Goal: Task Accomplishment & Management: Complete application form

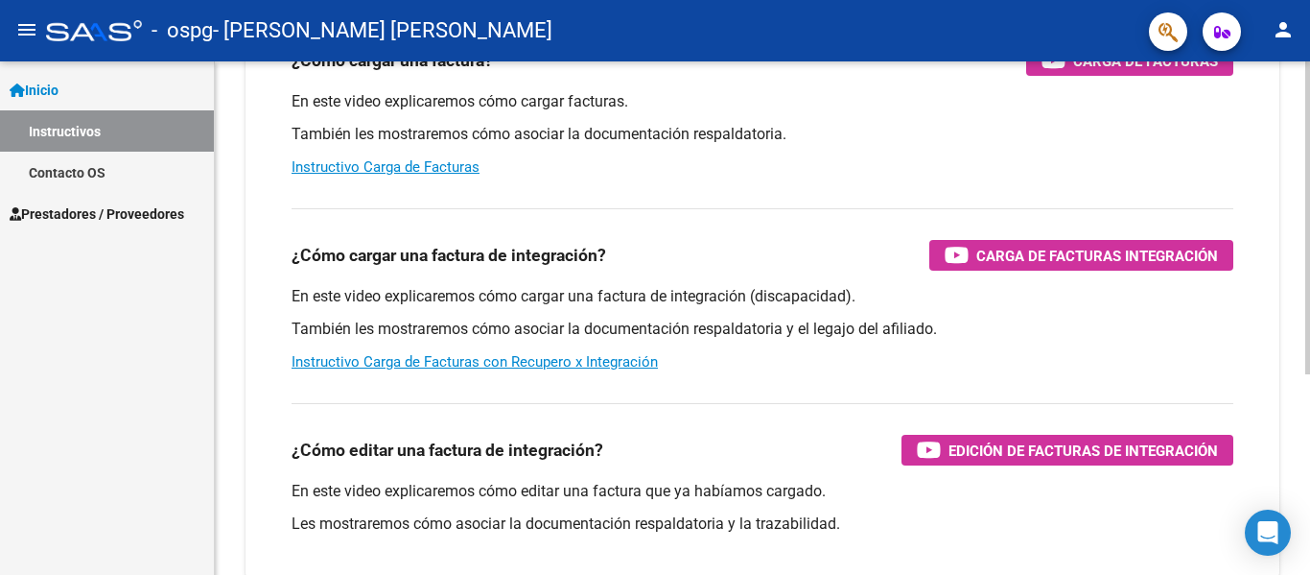
scroll to position [328, 0]
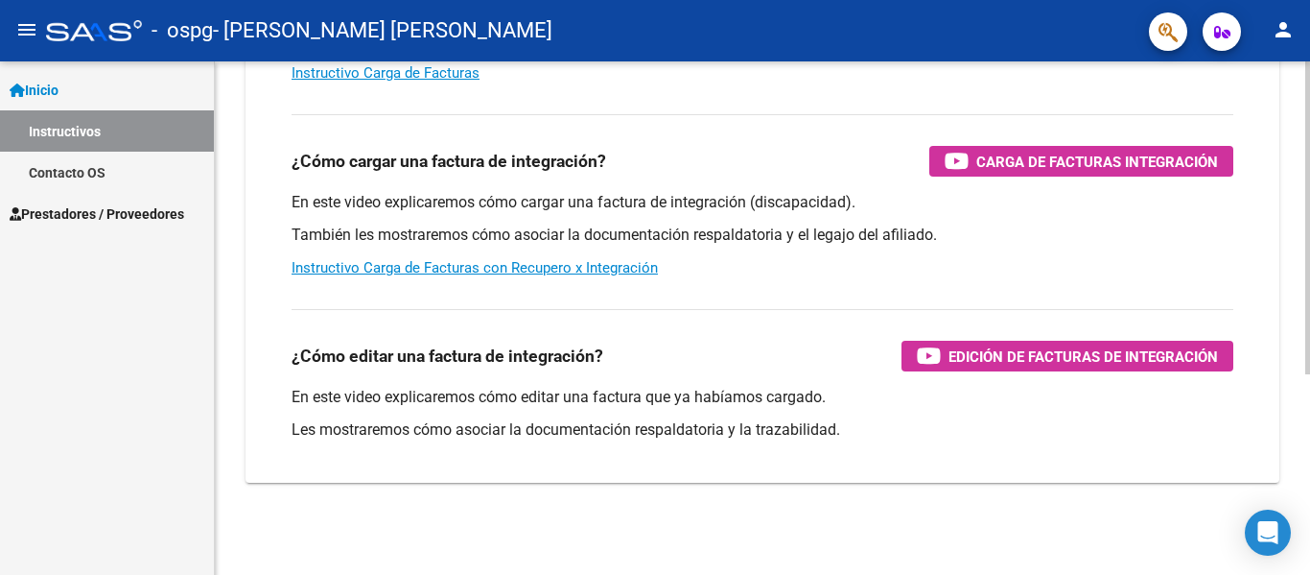
click at [1293, 331] on div "Instructivos y Video Tutoriales SAAS Centro de Ayuda - Administración de O.S. C…" at bounding box center [765, 153] width 1100 height 841
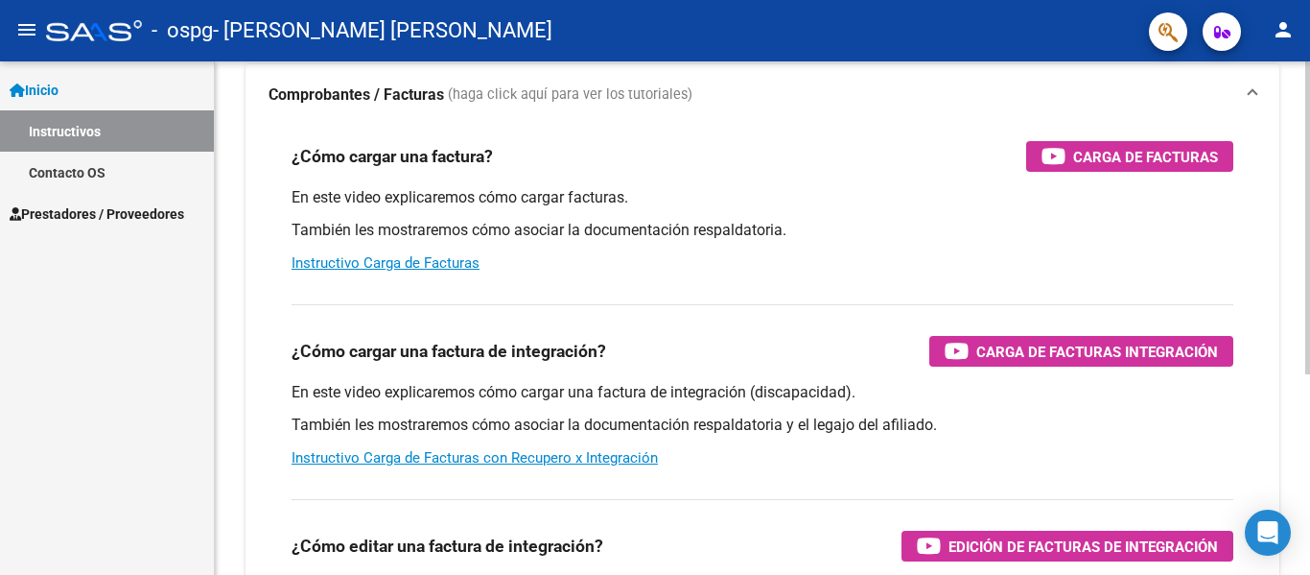
scroll to position [0, 0]
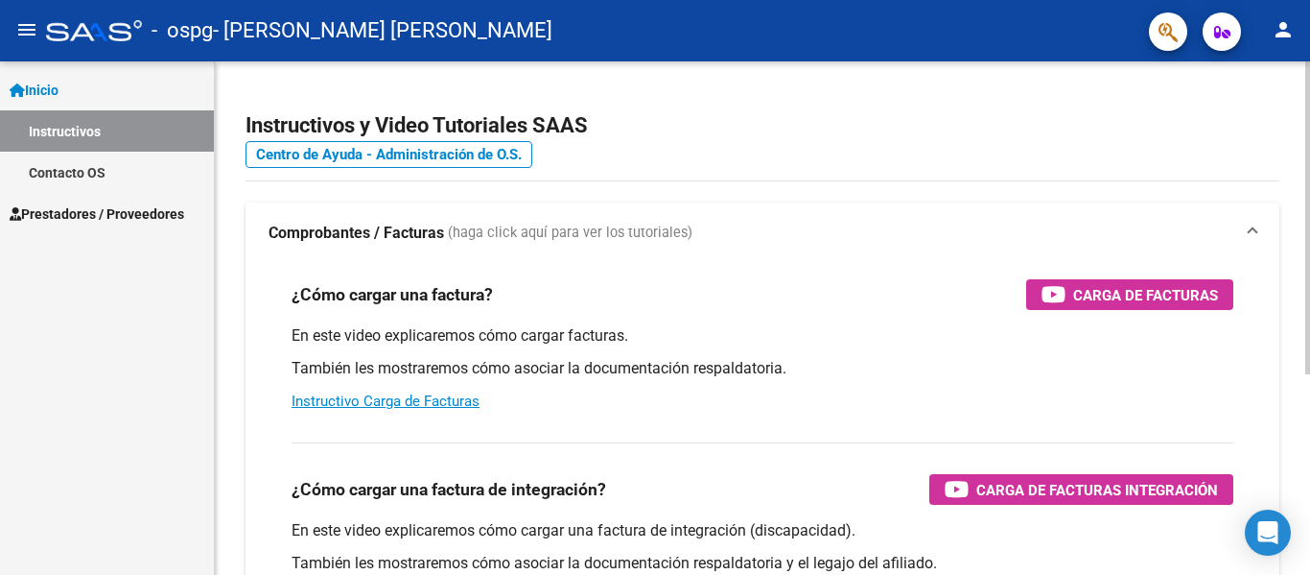
click at [1308, 39] on div "menu - ospg - [PERSON_NAME] [PERSON_NAME] person Inicio Instructivos Contacto O…" at bounding box center [655, 287] width 1310 height 575
click at [1286, 24] on mat-icon "person" at bounding box center [1283, 29] width 23 height 23
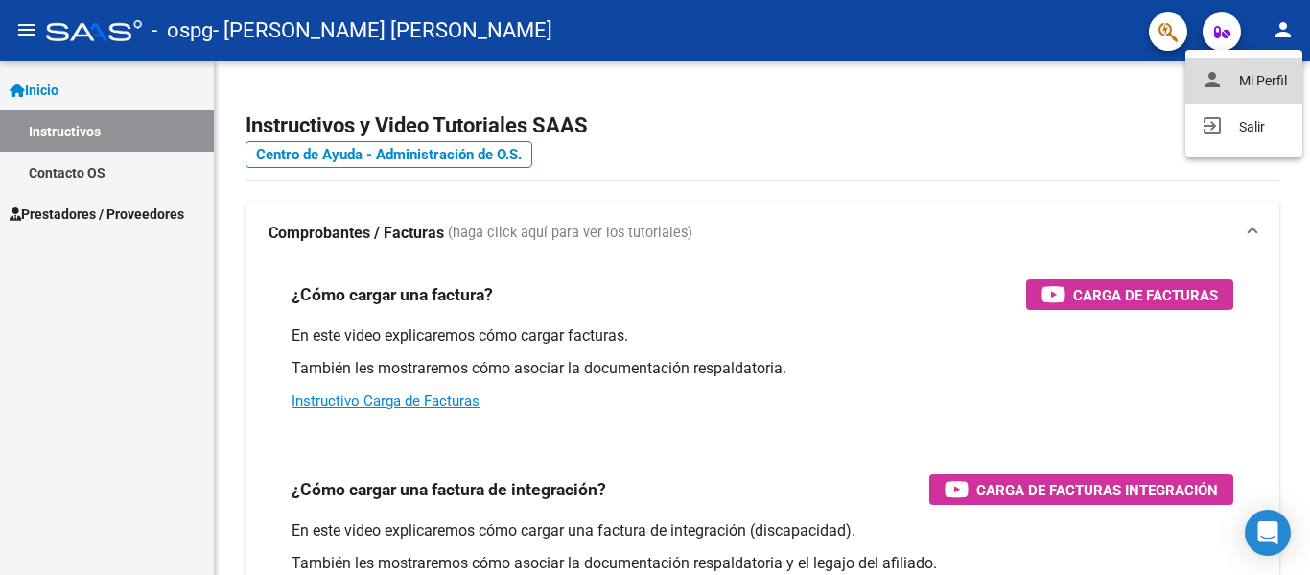
click at [1219, 75] on mat-icon "person" at bounding box center [1212, 79] width 23 height 23
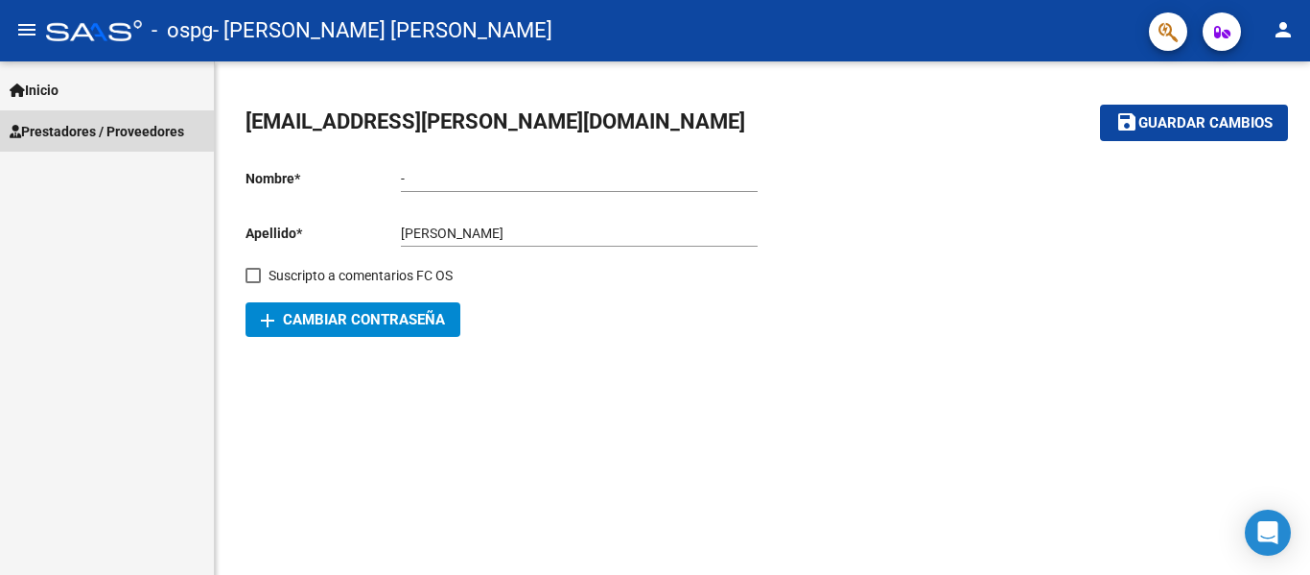
click at [75, 129] on span "Prestadores / Proveedores" at bounding box center [97, 131] width 175 height 21
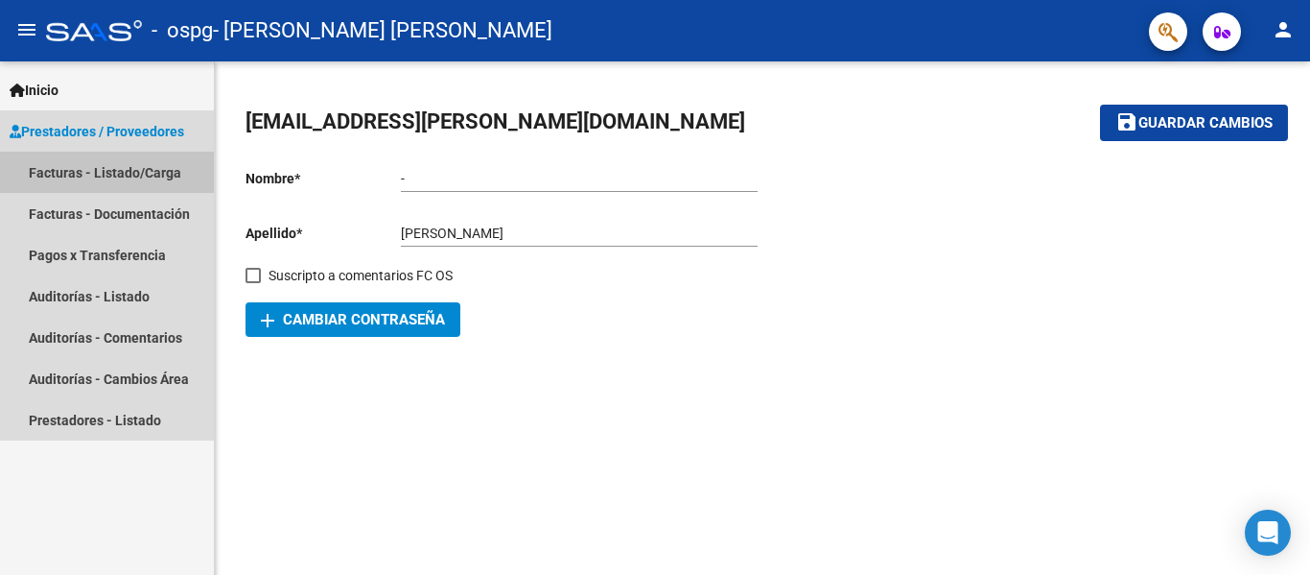
click at [130, 174] on link "Facturas - Listado/Carga" at bounding box center [107, 172] width 214 height 41
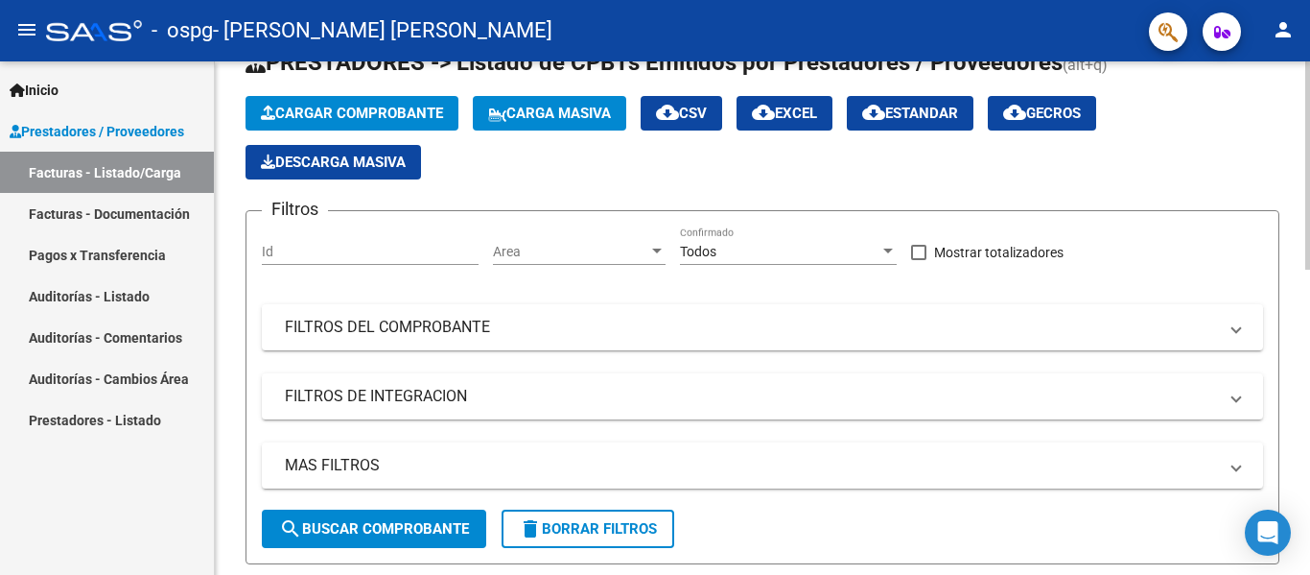
scroll to position [68, 0]
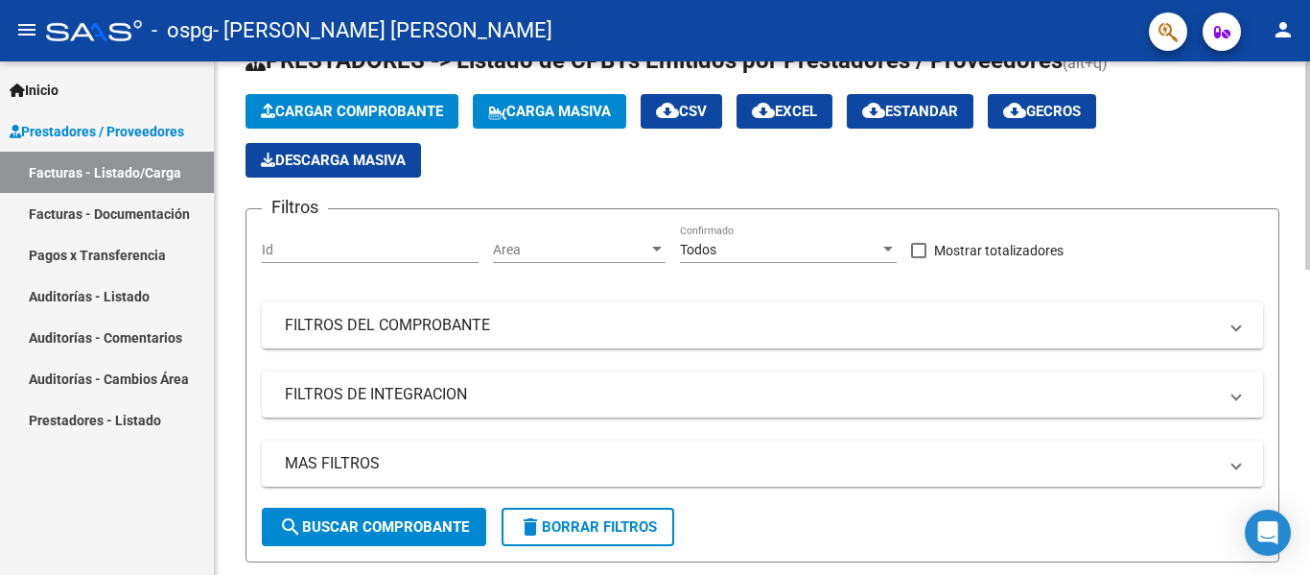
click at [1309, 111] on div at bounding box center [1308, 193] width 5 height 208
click at [354, 114] on span "Cargar Comprobante" at bounding box center [352, 111] width 182 height 17
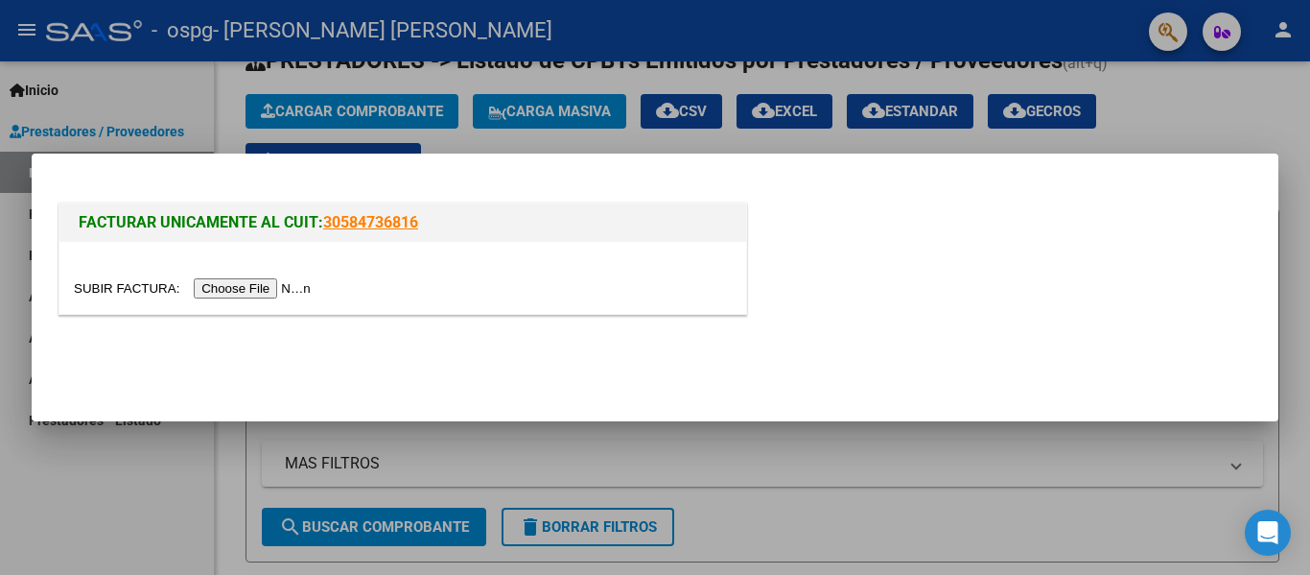
click at [289, 282] on input "file" at bounding box center [195, 288] width 243 height 20
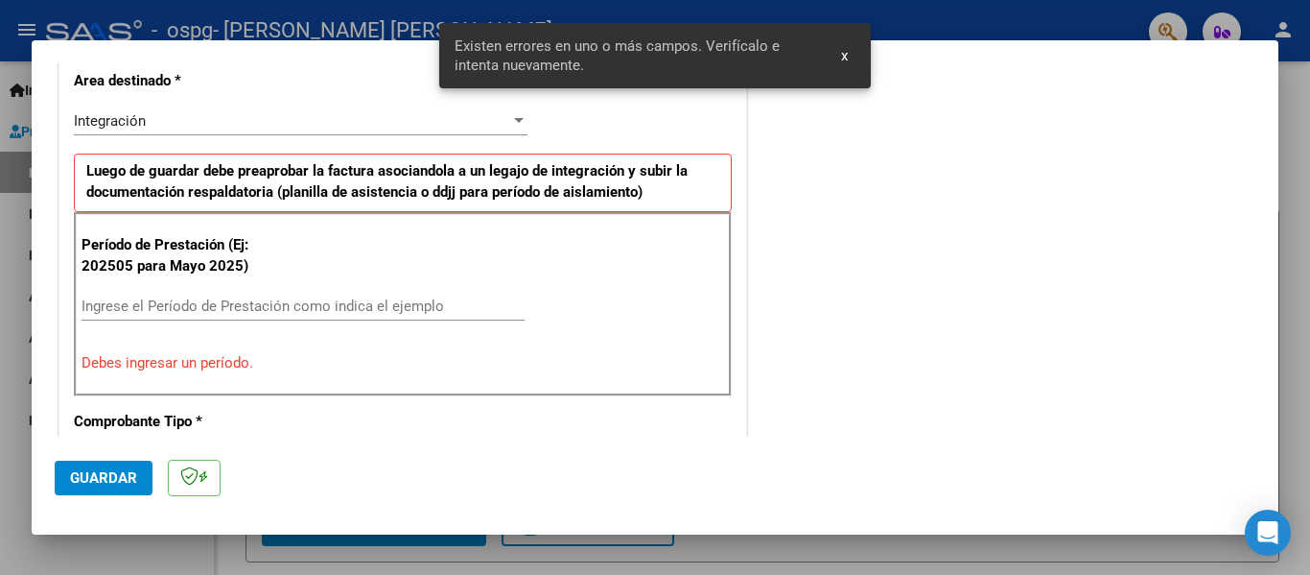
scroll to position [481, 0]
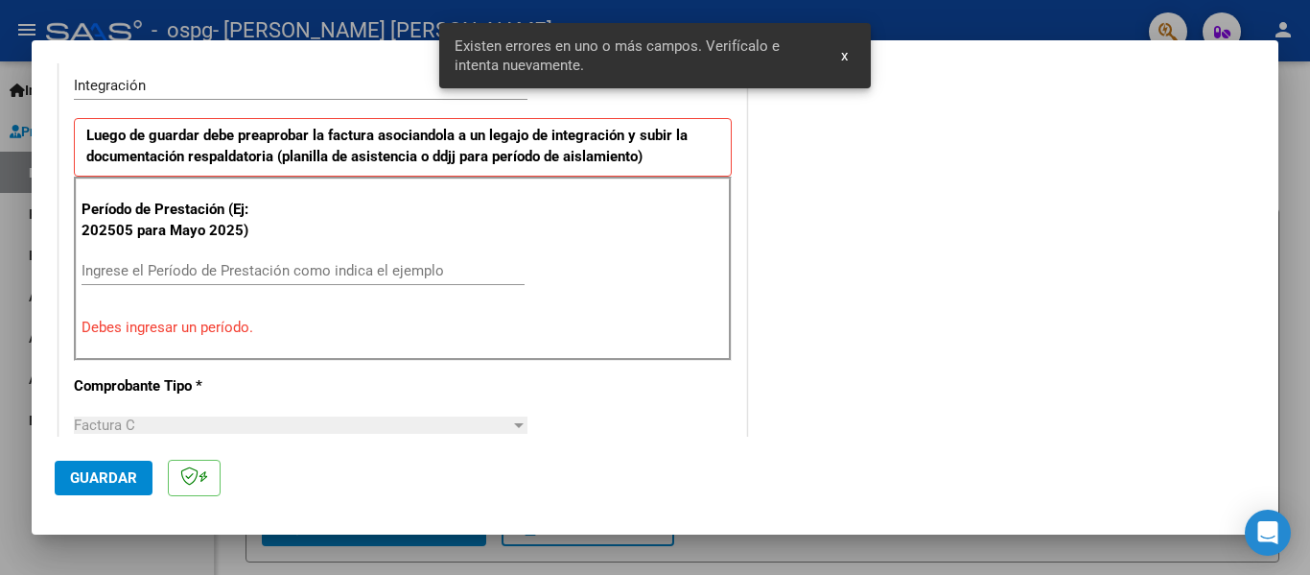
click at [352, 257] on div "Ingrese el Período de Prestación como indica el ejemplo" at bounding box center [303, 270] width 443 height 29
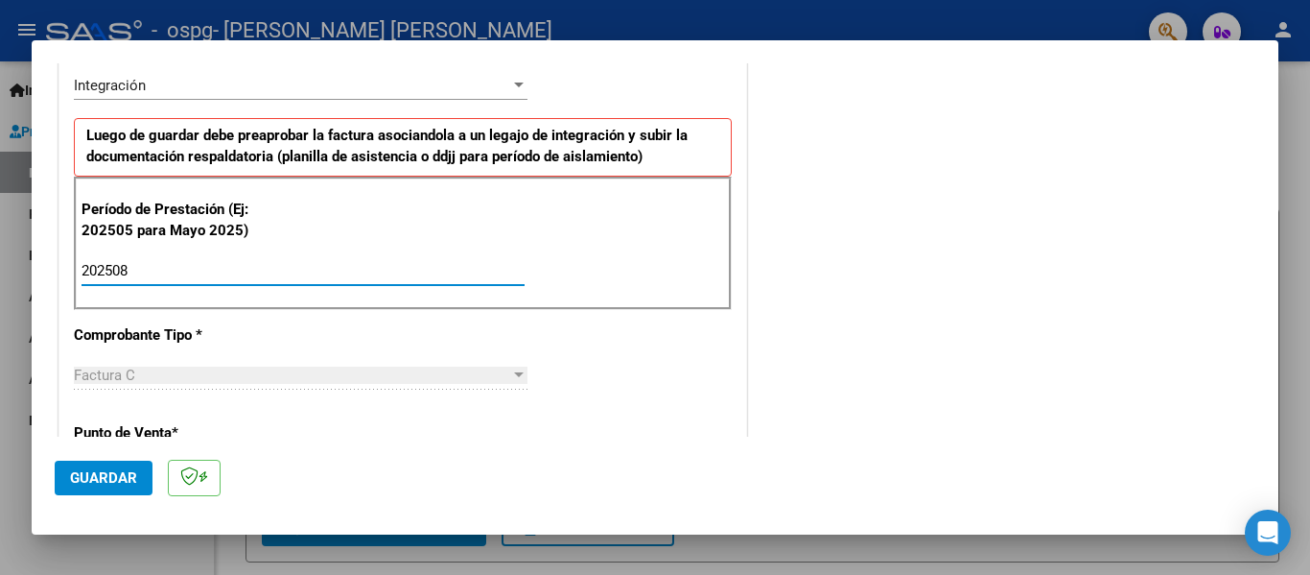
type input "202508"
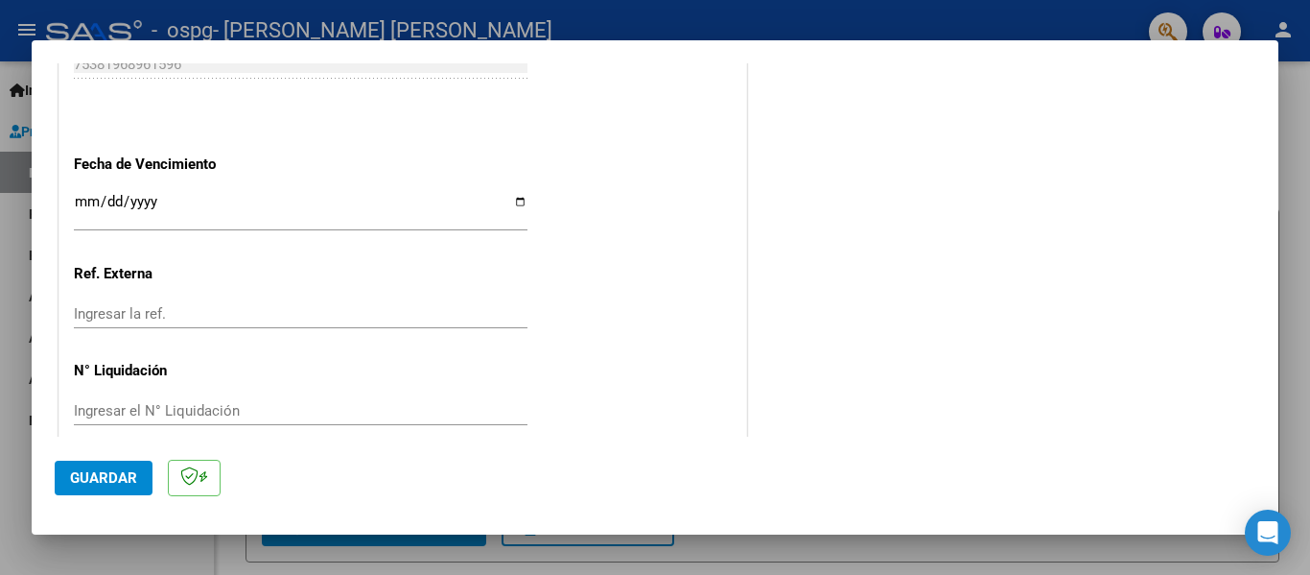
scroll to position [1307, 0]
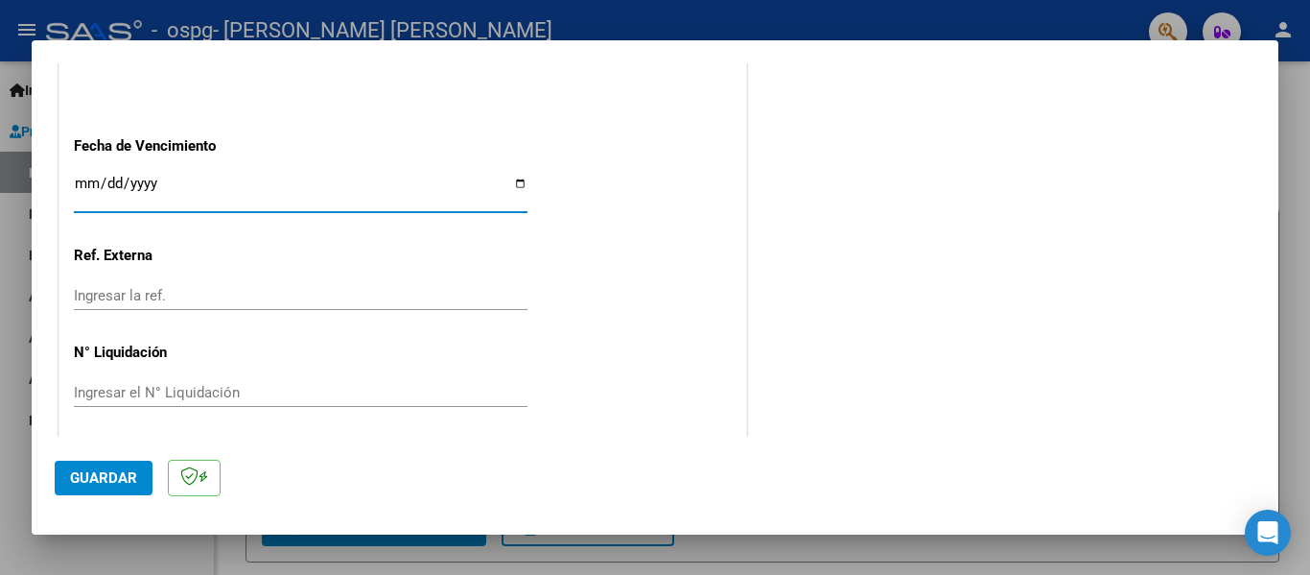
click at [512, 182] on input "Ingresar la fecha" at bounding box center [301, 191] width 454 height 31
type input "[DATE]"
click at [1309, 229] on div at bounding box center [655, 287] width 1310 height 575
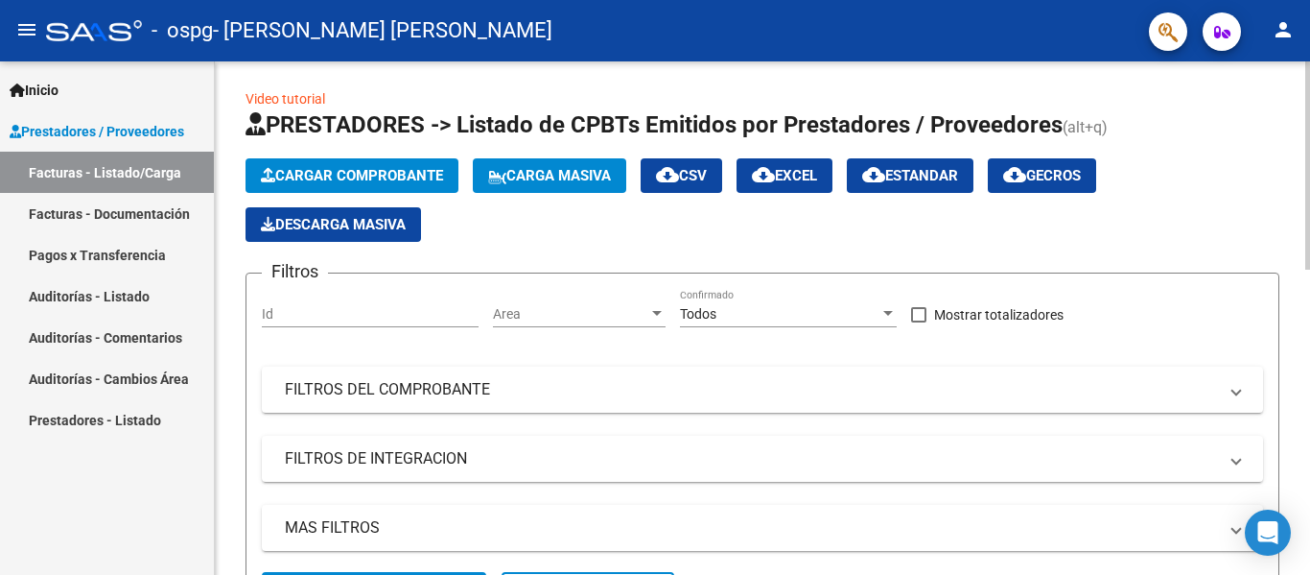
scroll to position [0, 0]
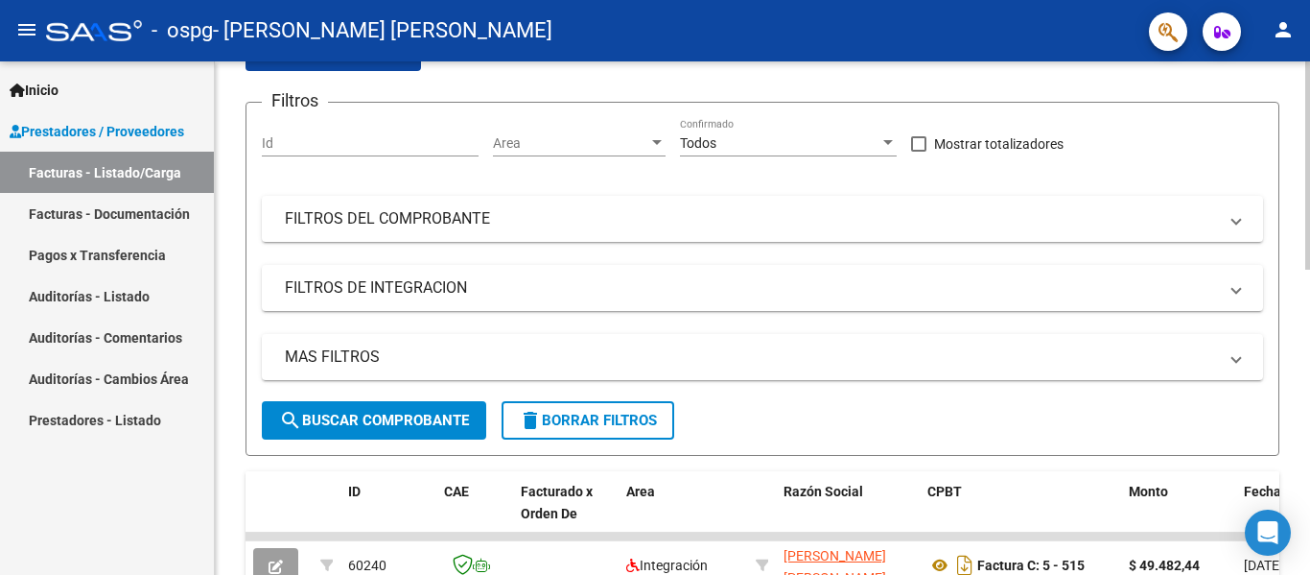
click at [1291, 232] on div "Video tutorial PRESTADORES -> Listado de CPBTs Emitidos por Prestadores / Prove…" at bounding box center [765, 512] width 1100 height 1250
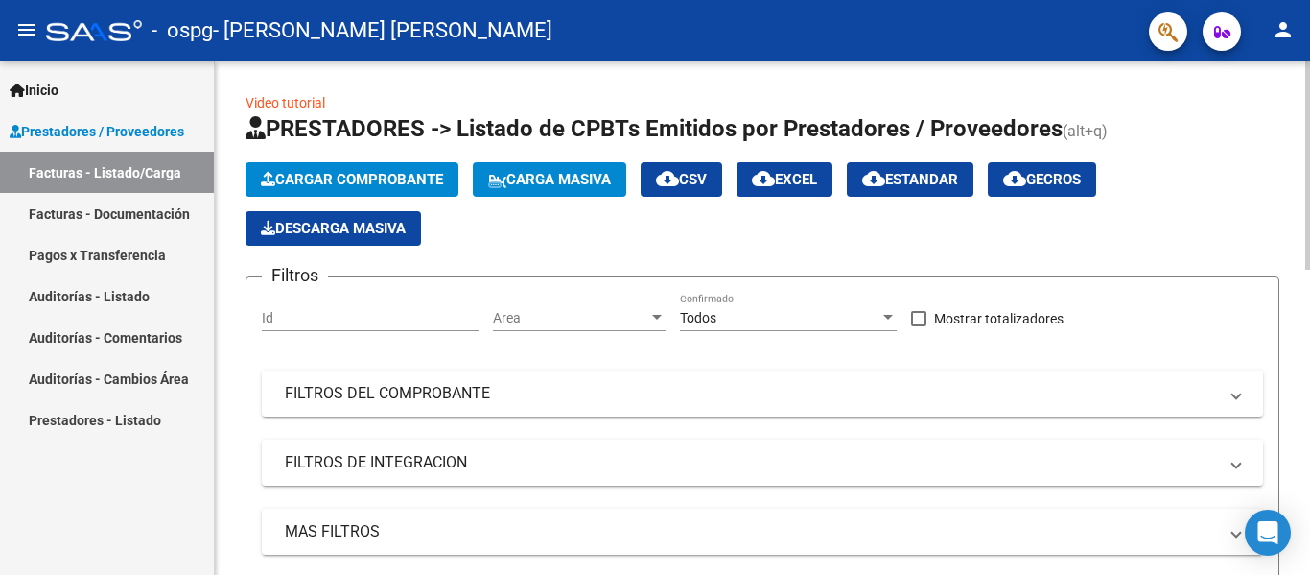
click at [345, 167] on button "Cargar Comprobante" at bounding box center [352, 179] width 213 height 35
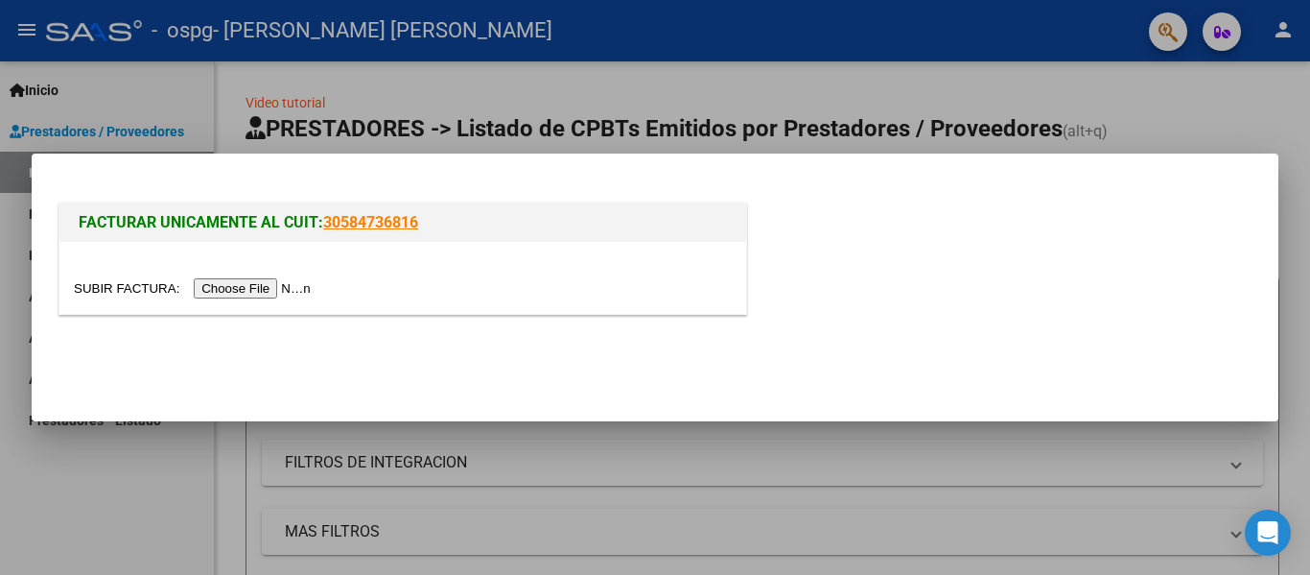
click at [273, 287] on input "file" at bounding box center [195, 288] width 243 height 20
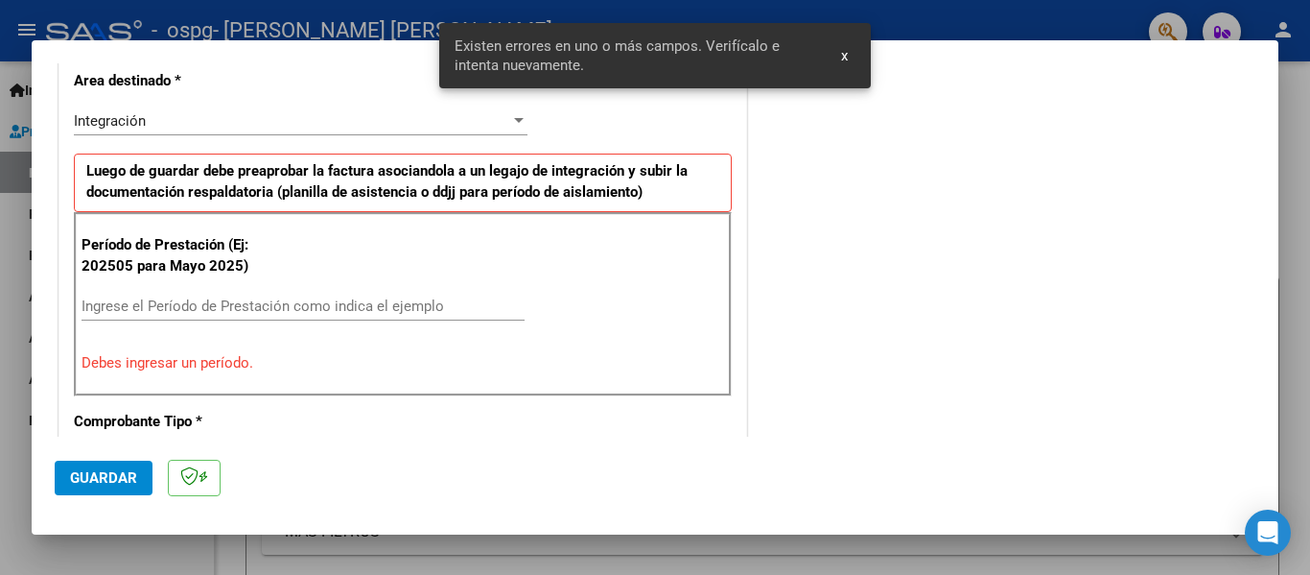
scroll to position [481, 0]
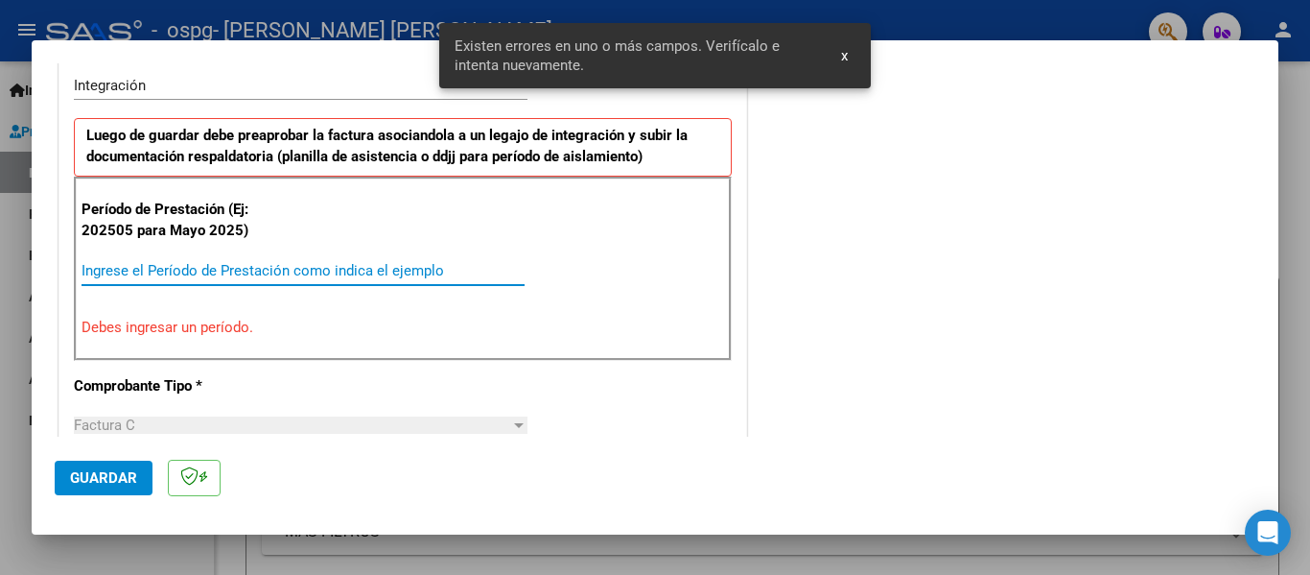
click at [335, 265] on input "Ingrese el Período de Prestación como indica el ejemplo" at bounding box center [303, 270] width 443 height 17
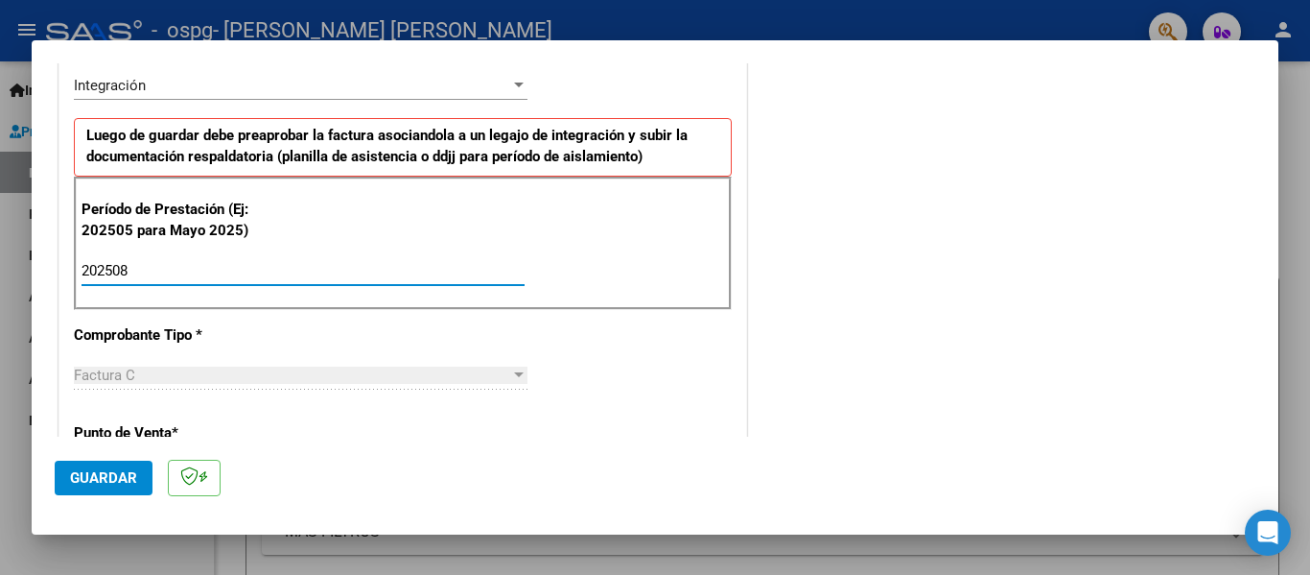
type input "202508"
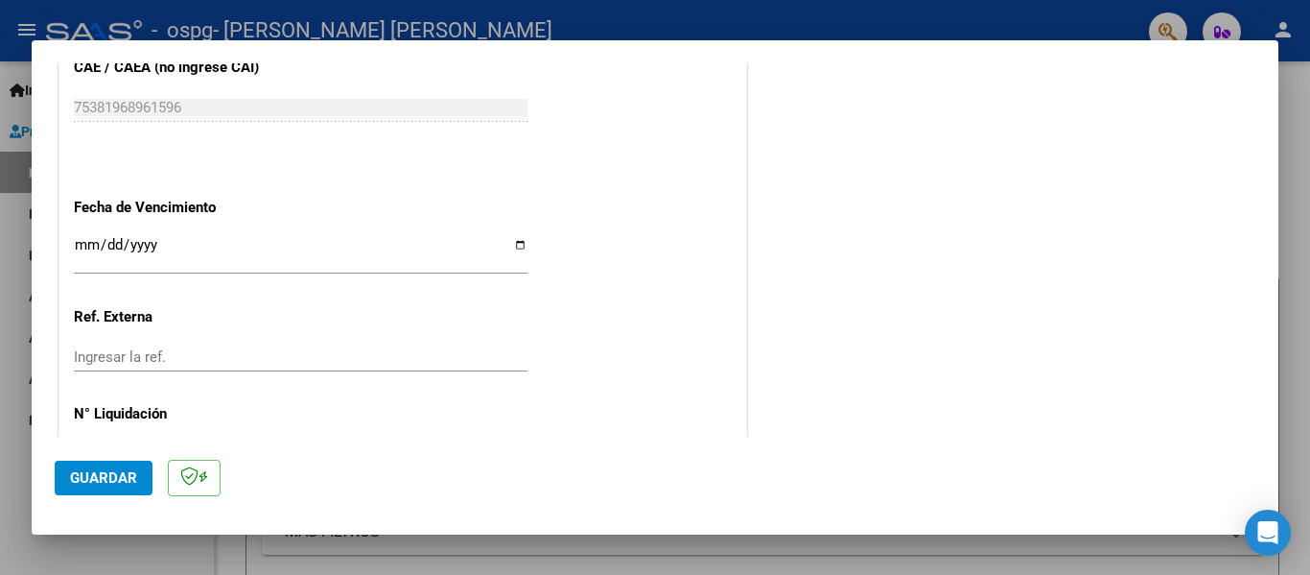
scroll to position [1294, 0]
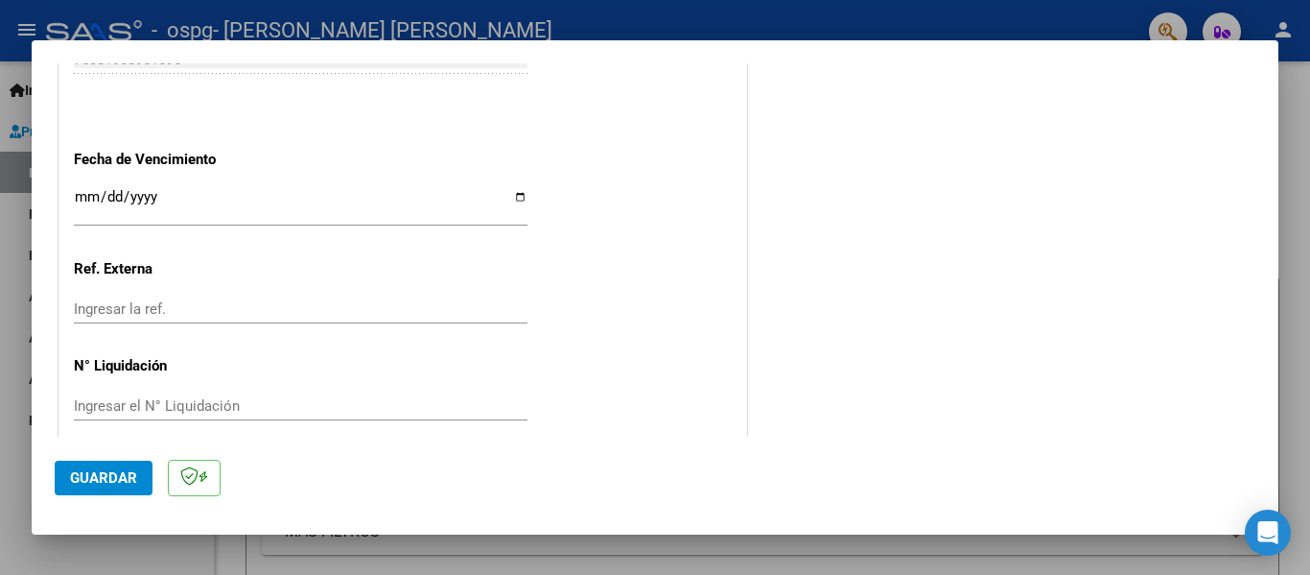
click at [519, 200] on input "Ingresar la fecha" at bounding box center [301, 204] width 454 height 31
type input "[DATE]"
click at [352, 401] on input "Ingresar el N° Liquidación" at bounding box center [301, 405] width 454 height 17
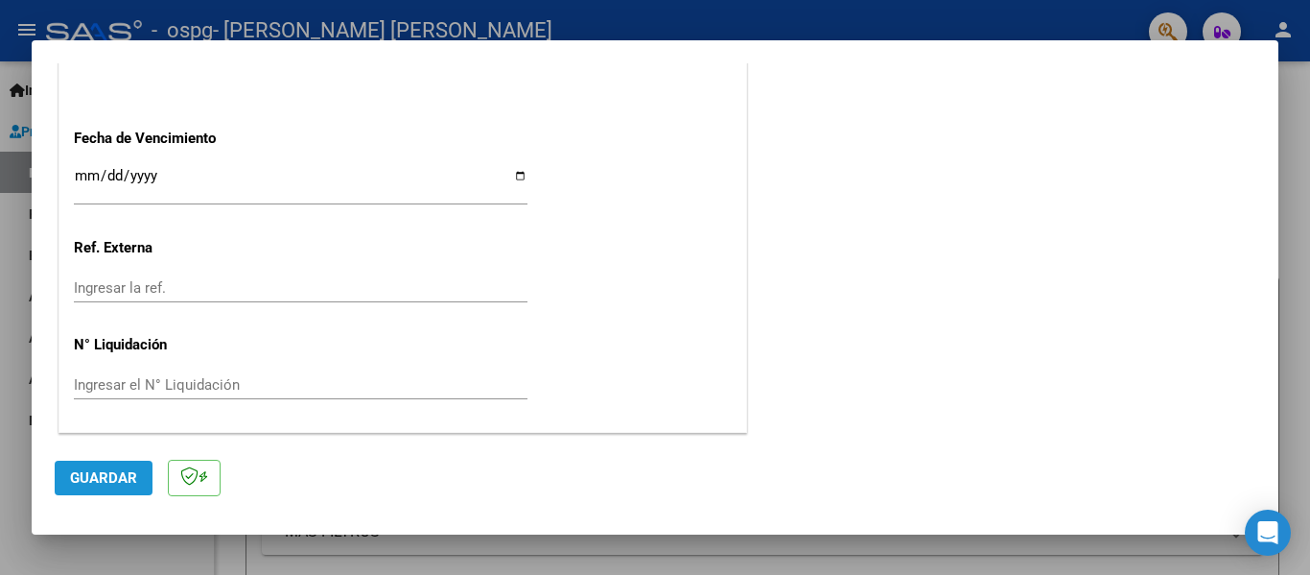
click at [114, 481] on span "Guardar" at bounding box center [103, 477] width 67 height 17
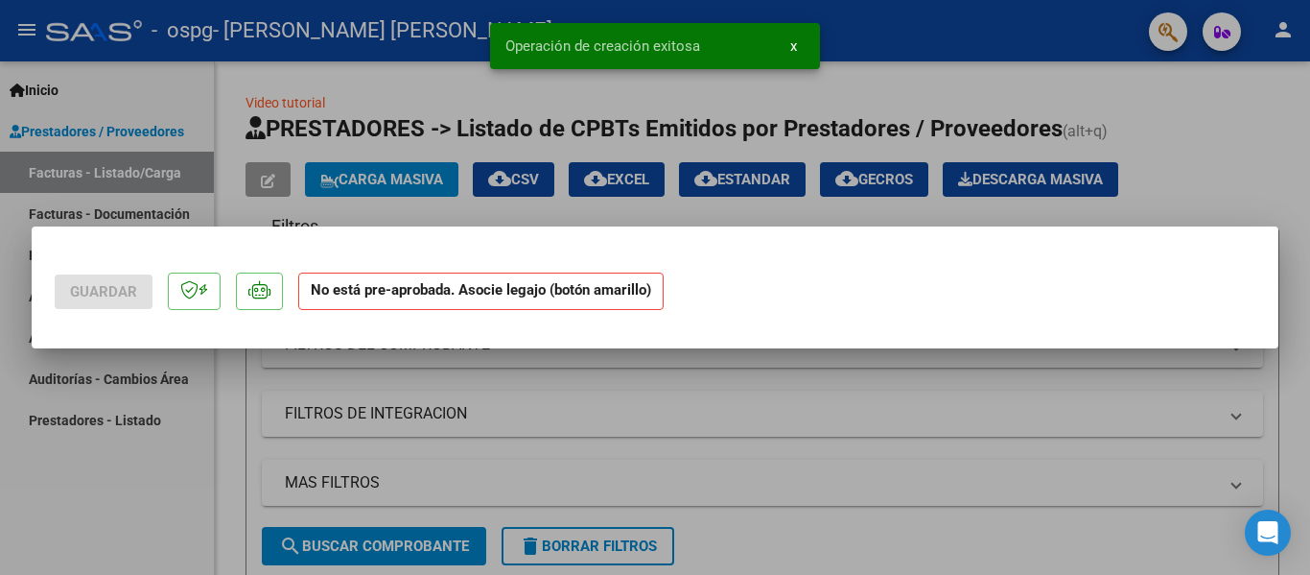
scroll to position [0, 0]
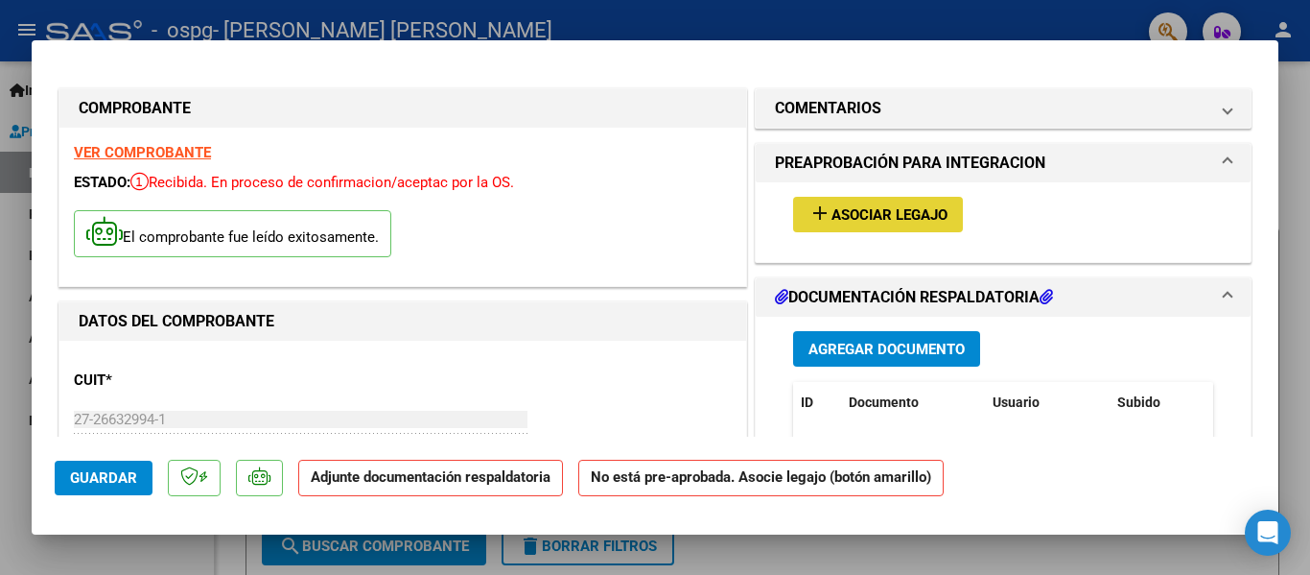
click at [842, 214] on span "Asociar Legajo" at bounding box center [890, 214] width 116 height 17
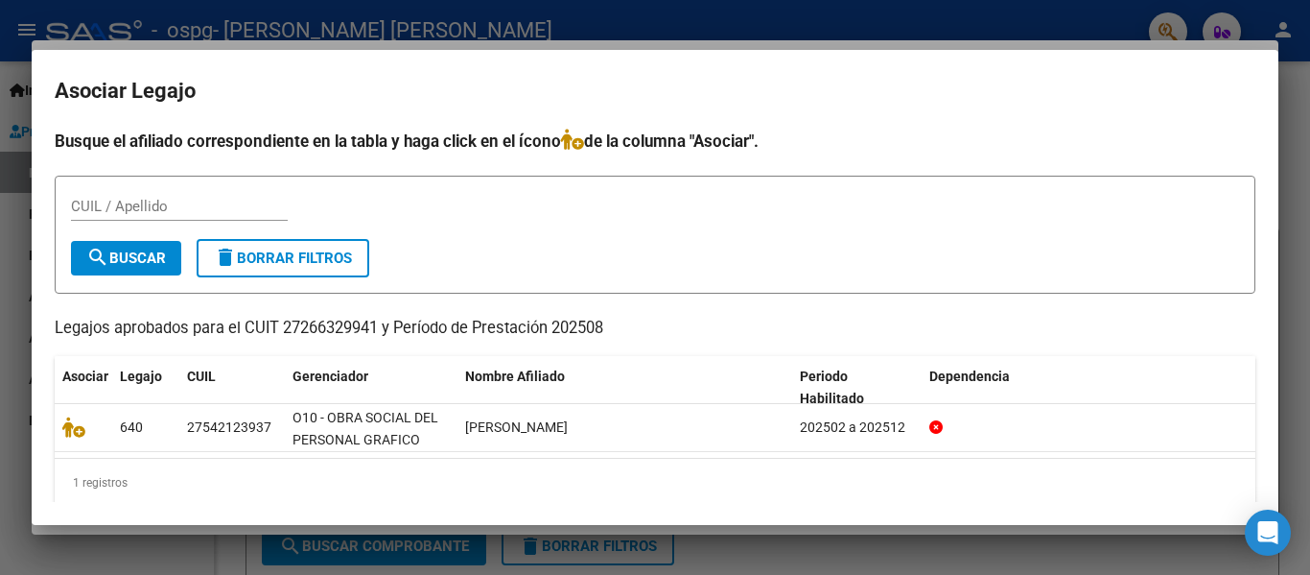
scroll to position [20, 0]
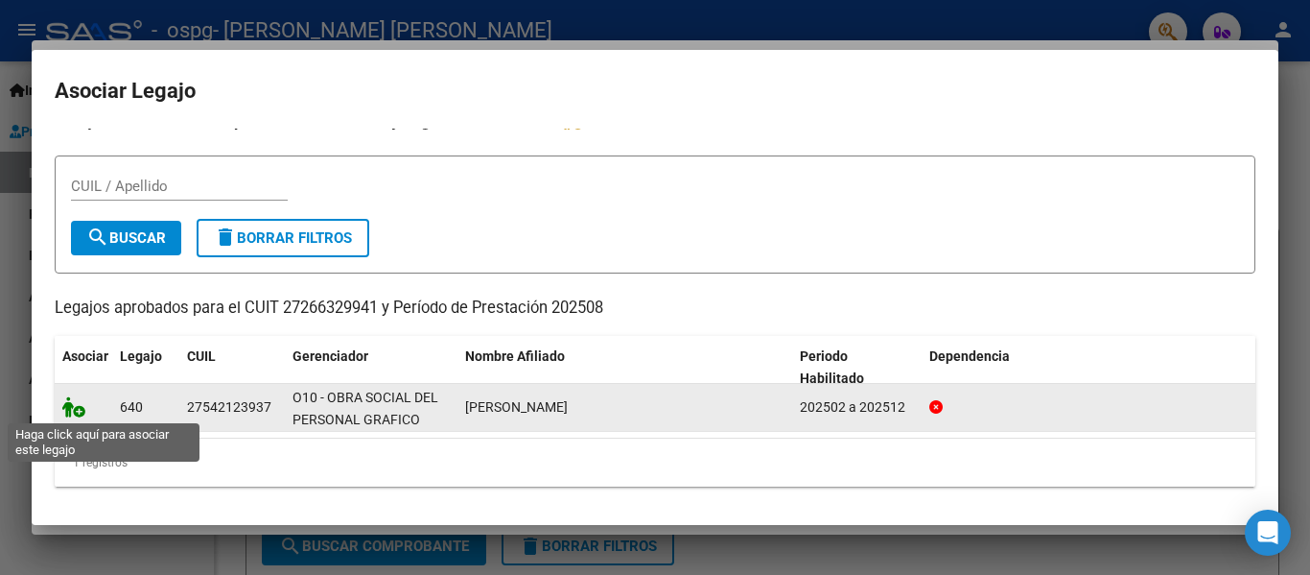
click at [81, 413] on icon at bounding box center [73, 406] width 23 height 21
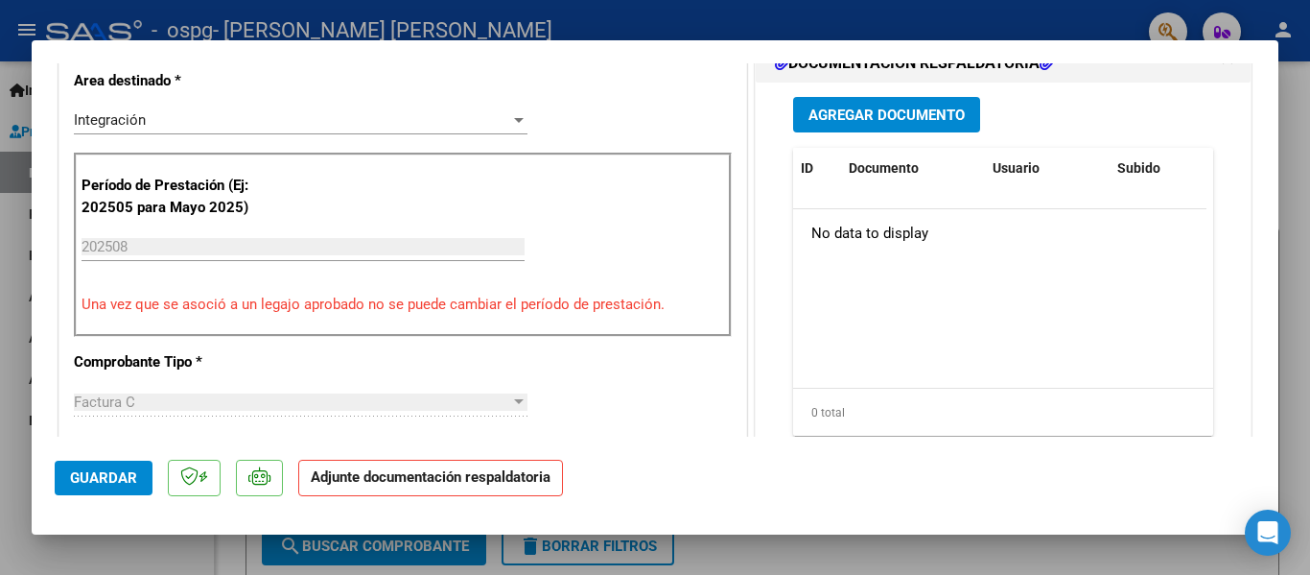
scroll to position [497, 0]
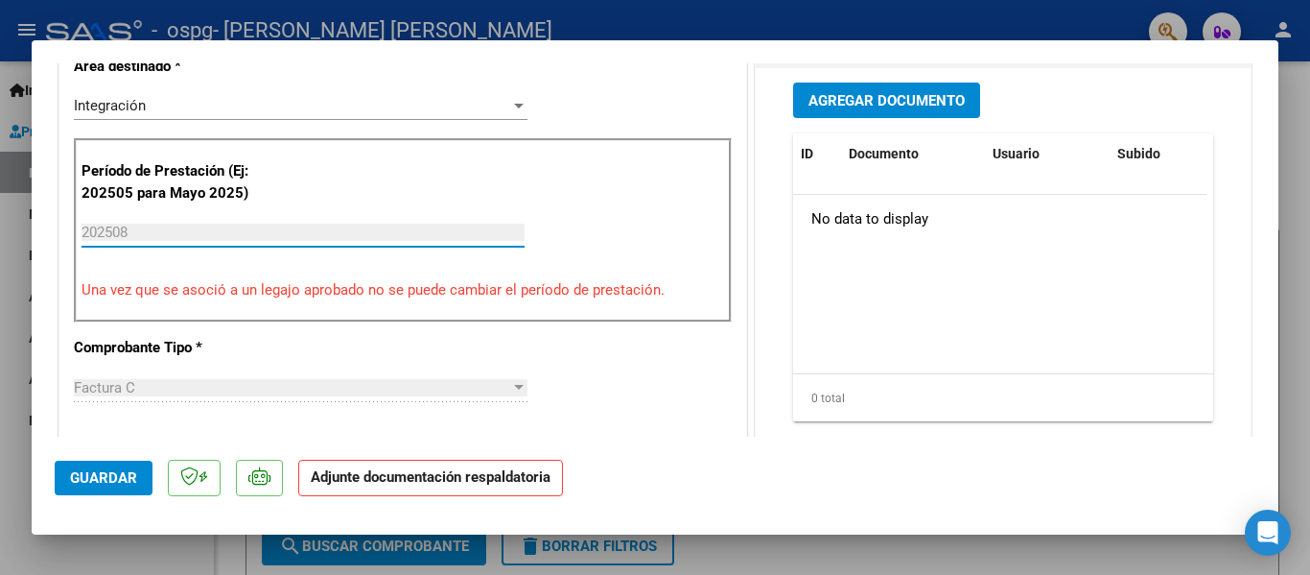
click at [250, 241] on input "202508" at bounding box center [303, 232] width 443 height 17
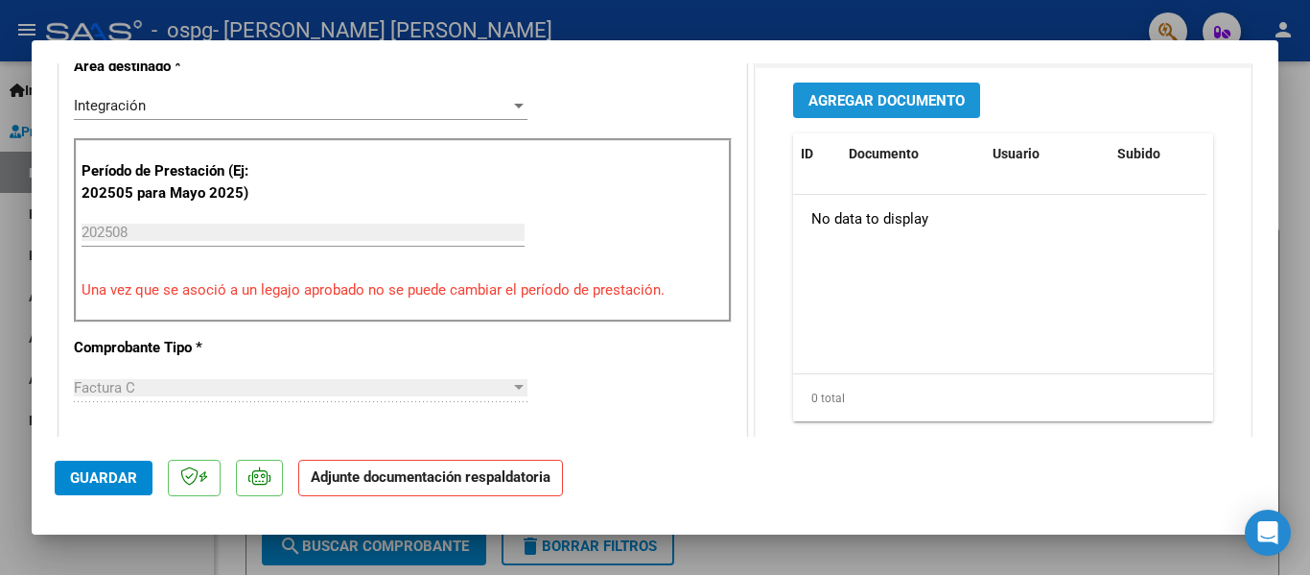
click at [874, 100] on span "Agregar Documento" at bounding box center [887, 100] width 156 height 17
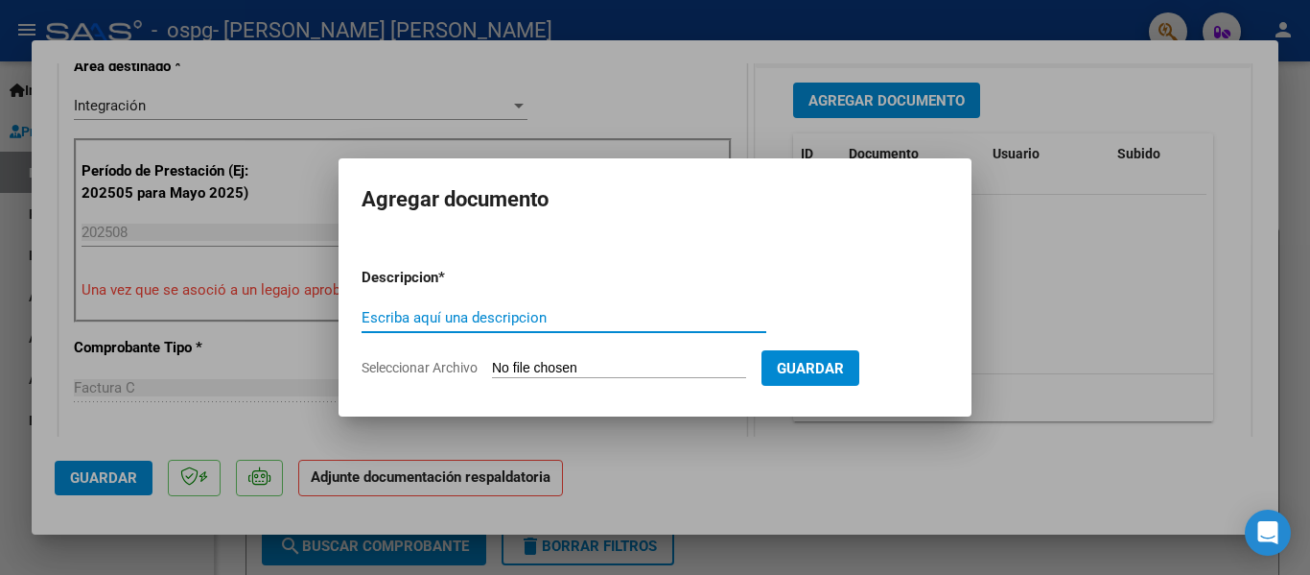
click at [620, 323] on input "Escriba aquí una descripcion" at bounding box center [564, 317] width 405 height 17
type input "Planilla"
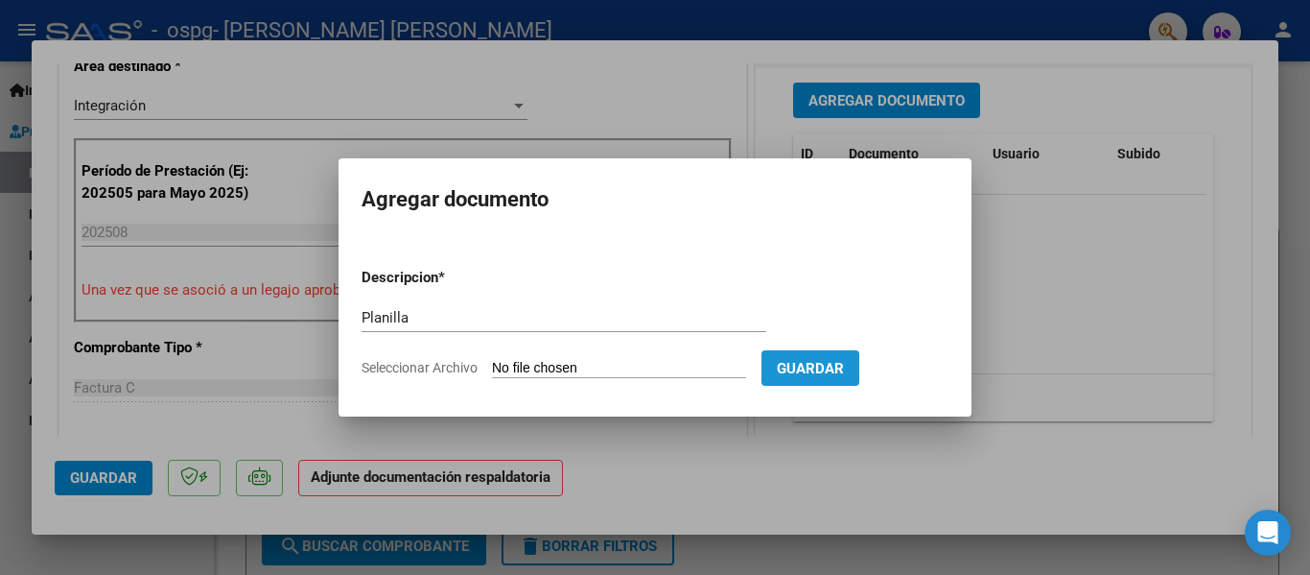
click at [849, 354] on button "Guardar" at bounding box center [811, 367] width 98 height 35
click at [844, 370] on span "Guardar" at bounding box center [810, 368] width 67 height 17
click at [412, 365] on span "Seleccionar Archivo" at bounding box center [420, 367] width 116 height 15
click at [492, 365] on input "Seleccionar Archivo" at bounding box center [619, 369] width 254 height 18
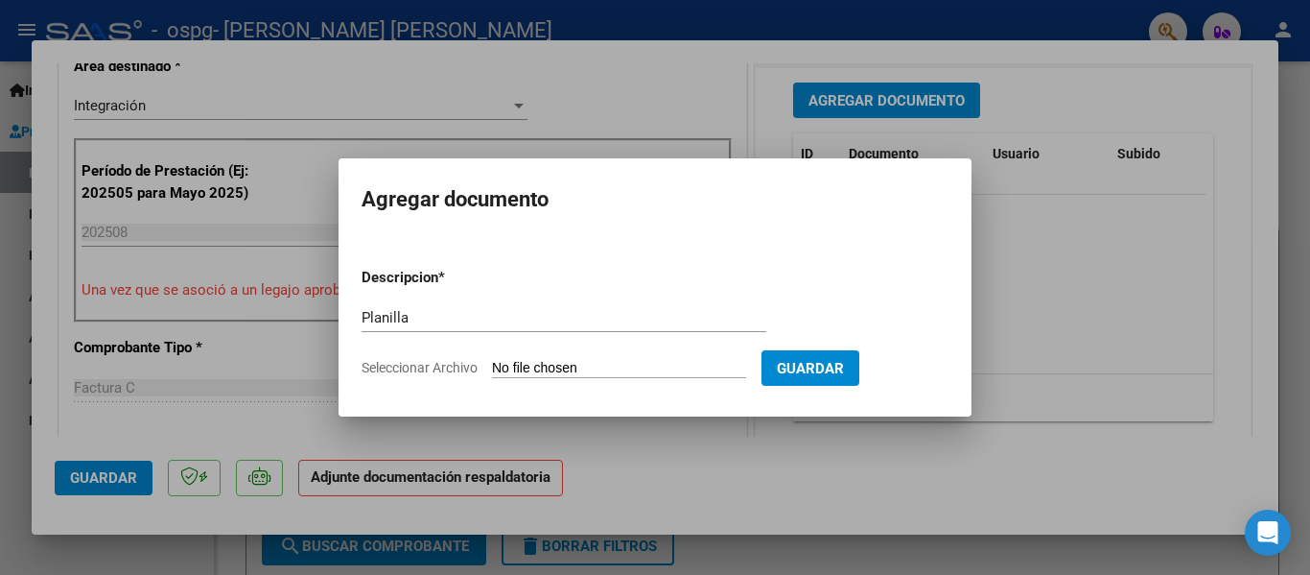
type input "C:\fakepath\[PERSON_NAME].pdf"
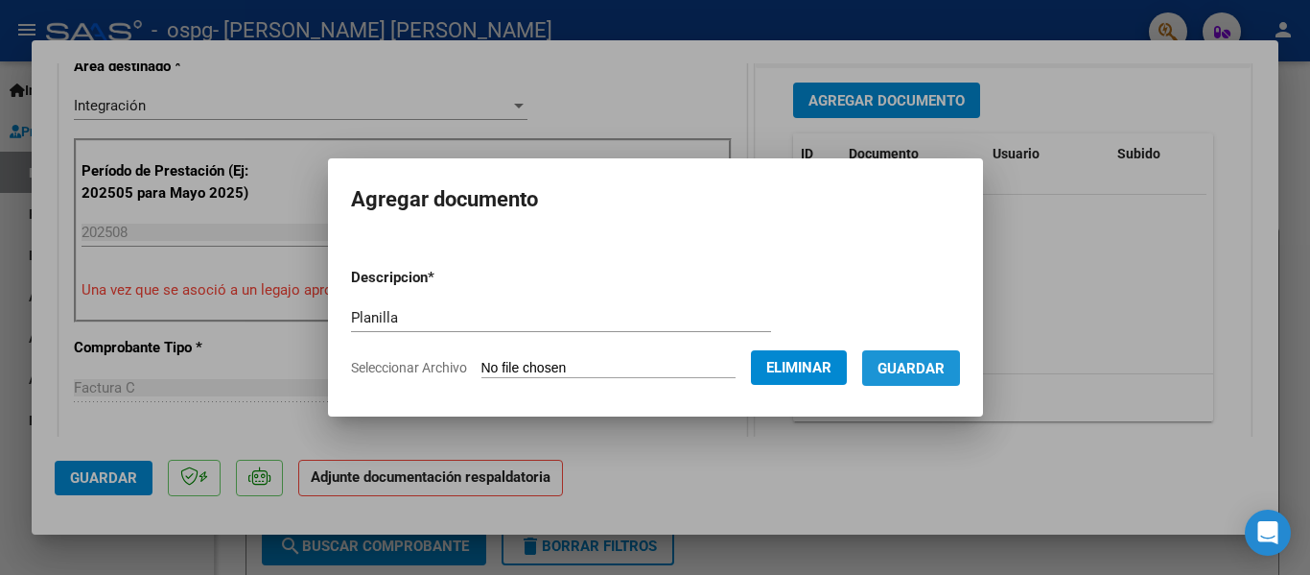
click at [919, 379] on button "Guardar" at bounding box center [911, 367] width 98 height 35
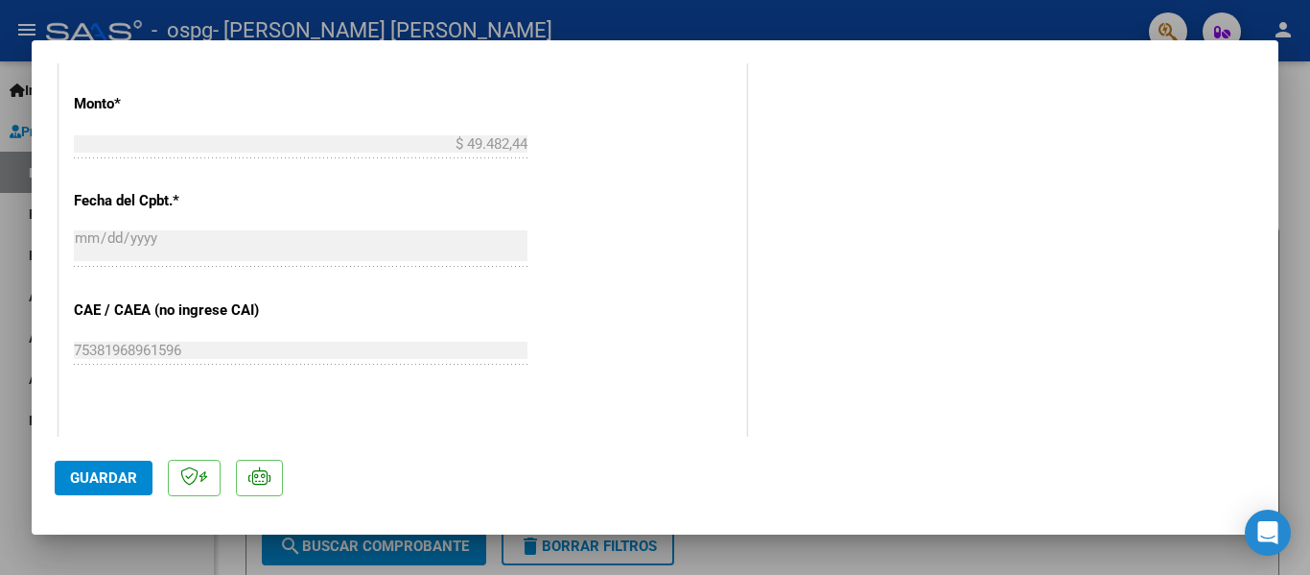
scroll to position [1091, 0]
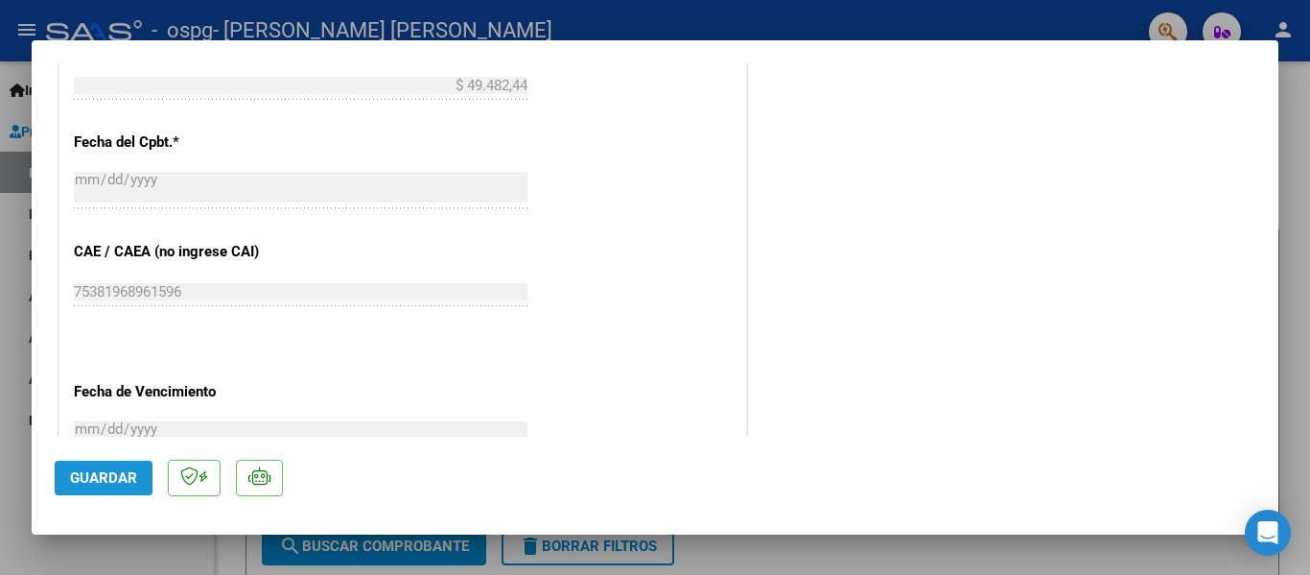
click at [98, 476] on span "Guardar" at bounding box center [103, 477] width 67 height 17
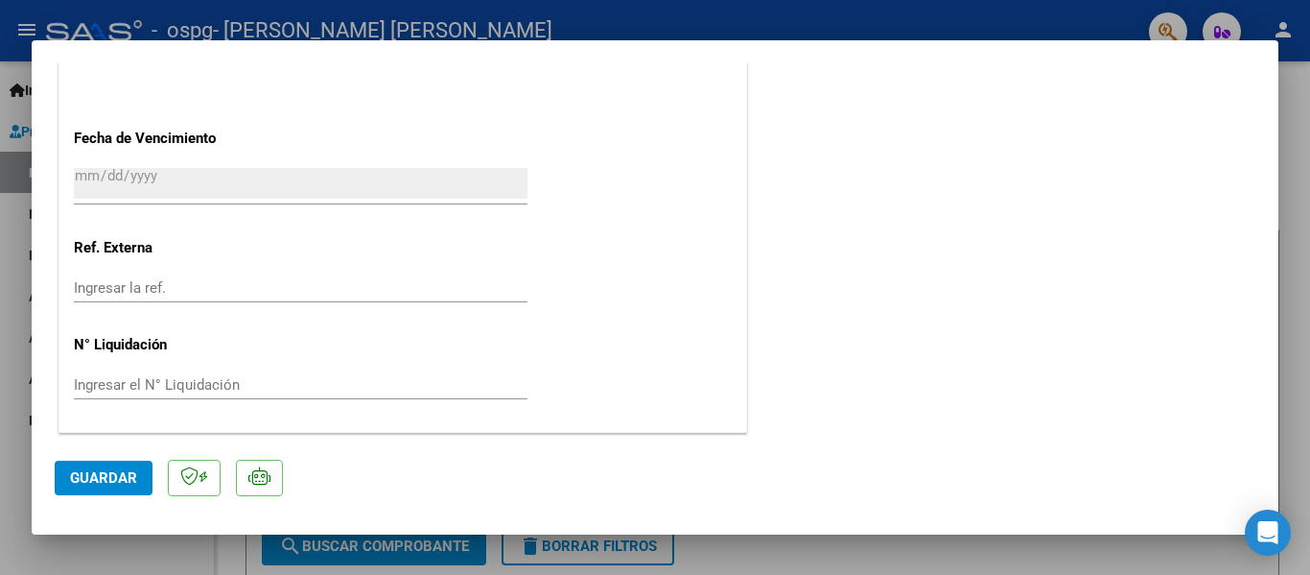
scroll to position [0, 0]
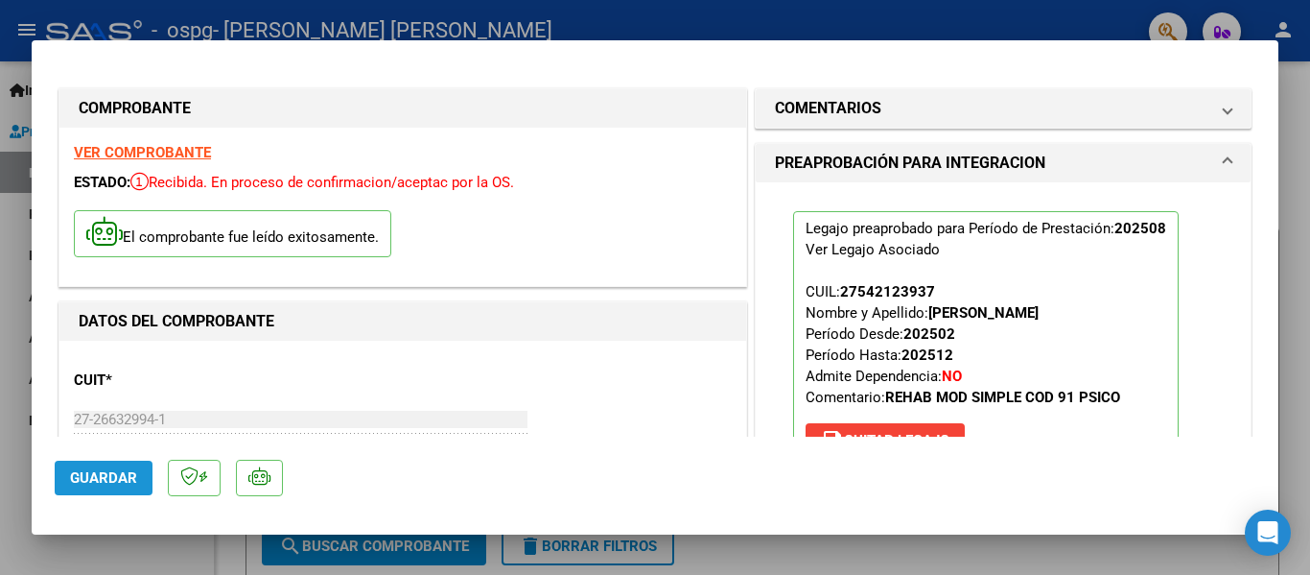
click at [106, 481] on span "Guardar" at bounding box center [103, 477] width 67 height 17
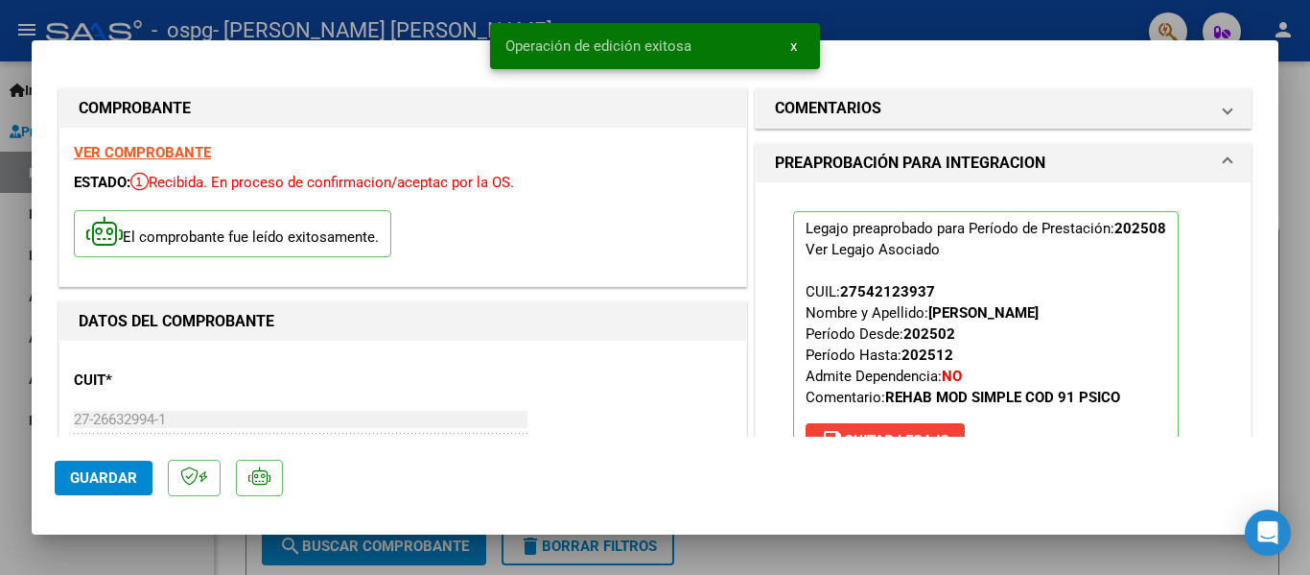
click at [1309, 237] on div at bounding box center [655, 287] width 1310 height 575
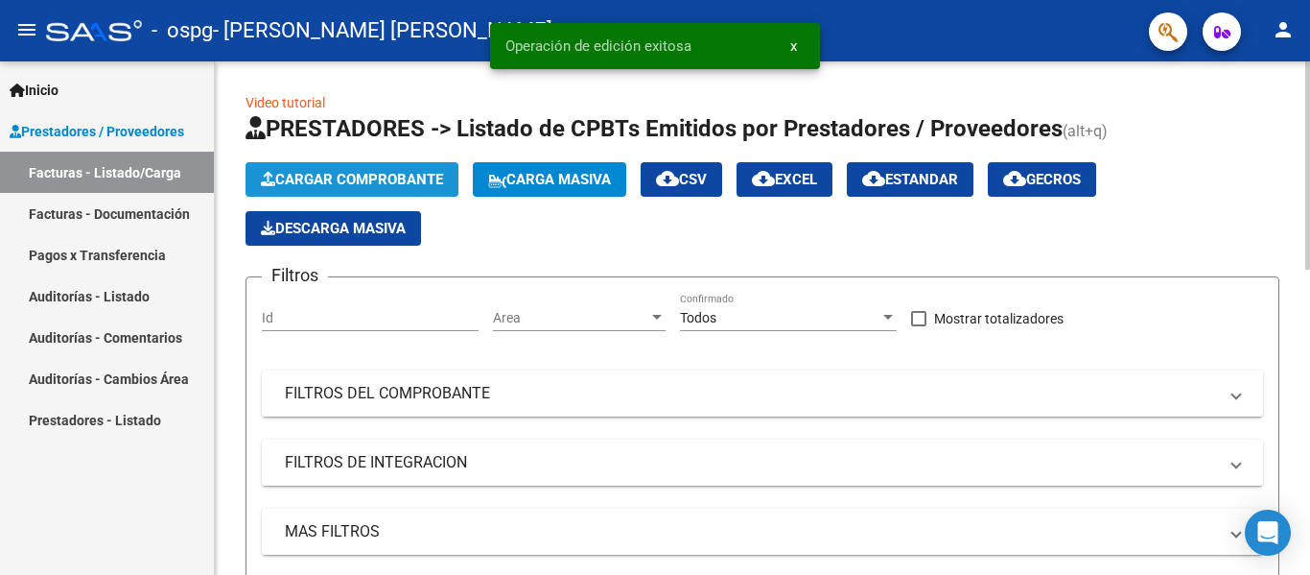
click at [356, 166] on button "Cargar Comprobante" at bounding box center [352, 179] width 213 height 35
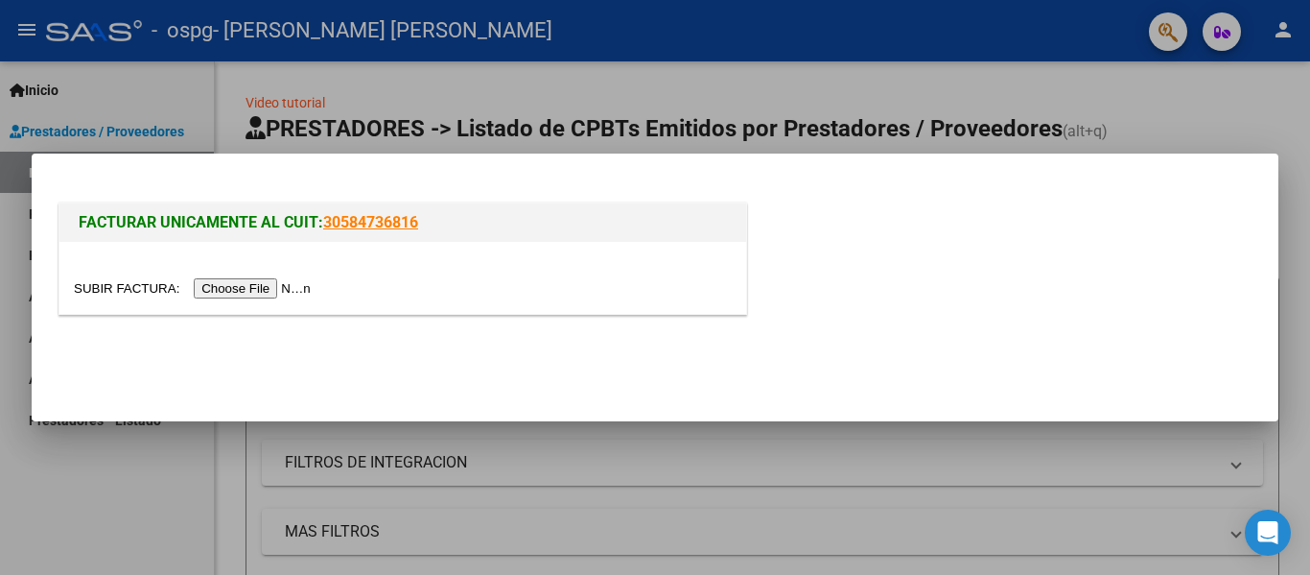
click at [289, 283] on input "file" at bounding box center [195, 288] width 243 height 20
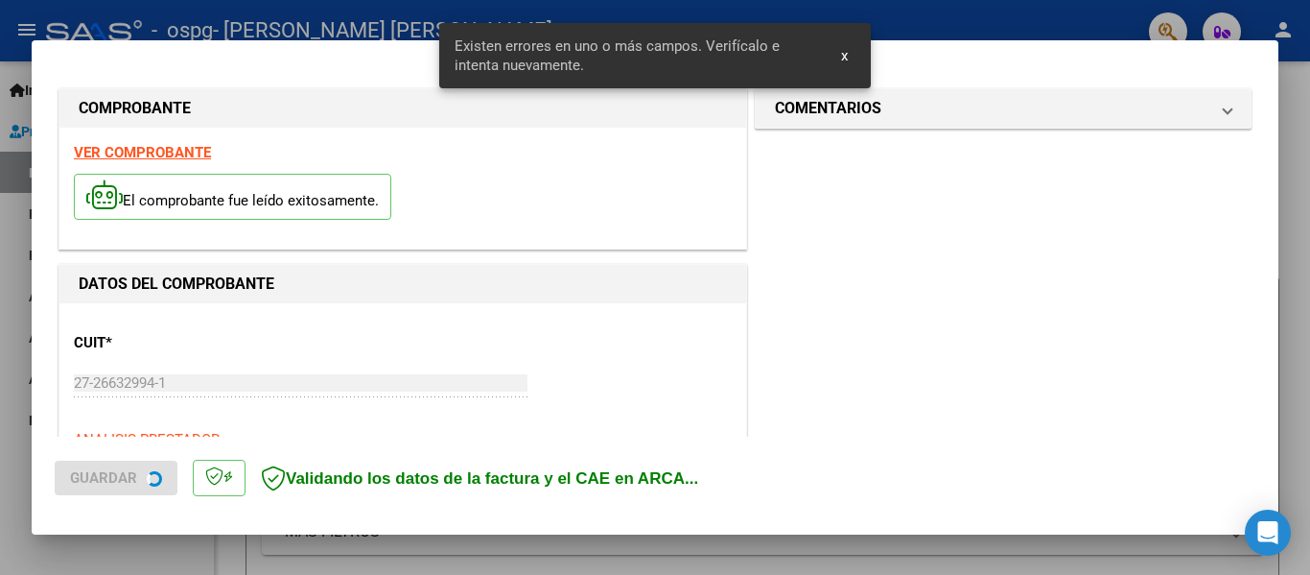
scroll to position [445, 0]
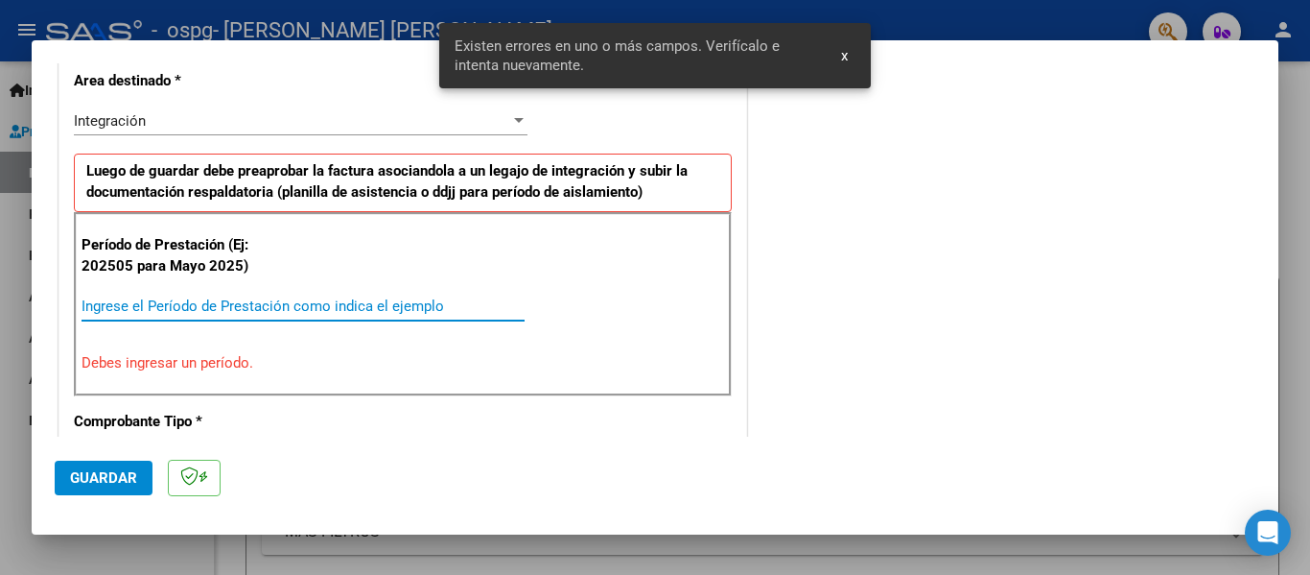
click at [300, 305] on input "Ingrese el Período de Prestación como indica el ejemplo" at bounding box center [303, 305] width 443 height 17
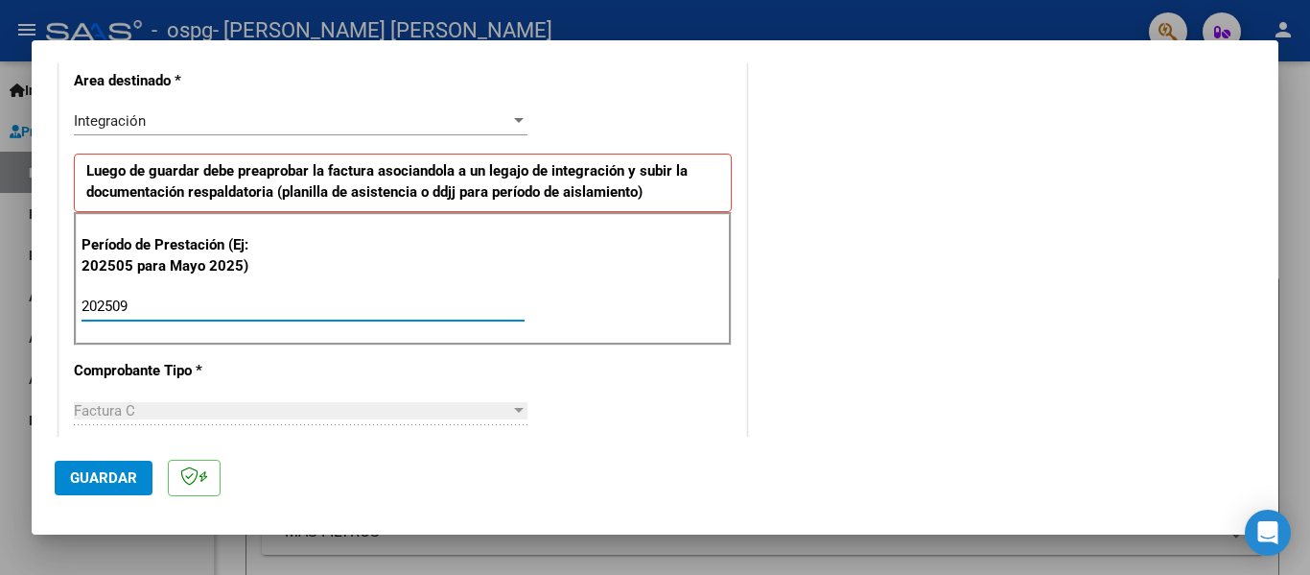
type input "202509"
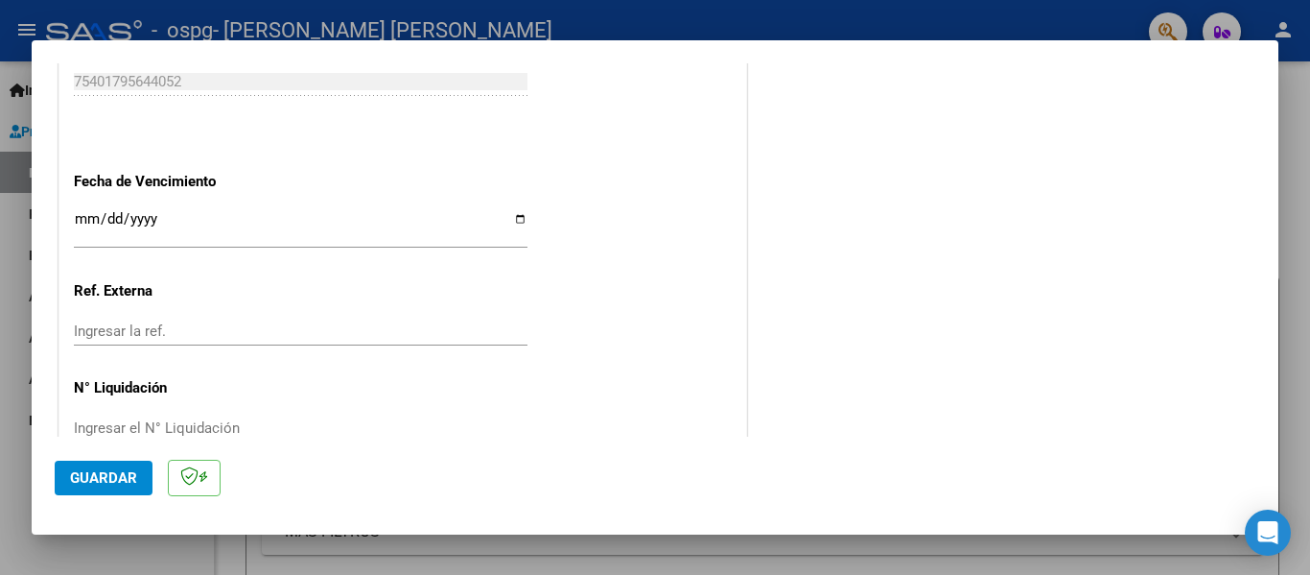
scroll to position [1301, 0]
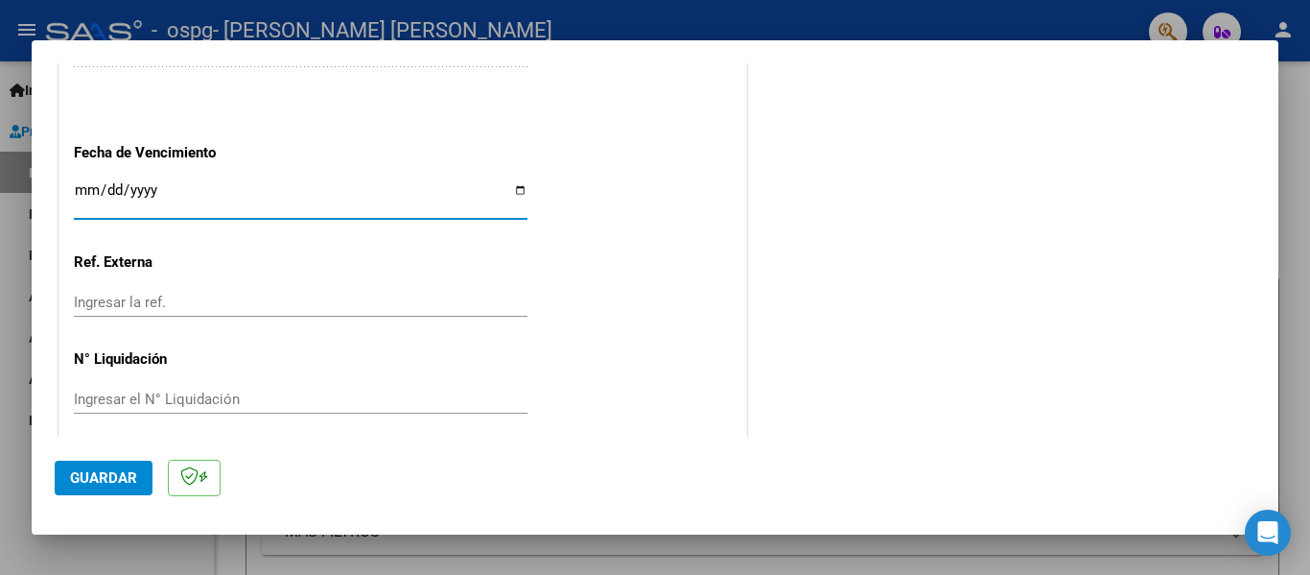
click at [126, 183] on input "Ingresar la fecha" at bounding box center [301, 197] width 454 height 31
click at [519, 196] on input "Ingresar la fecha" at bounding box center [301, 197] width 454 height 31
type input "[DATE]"
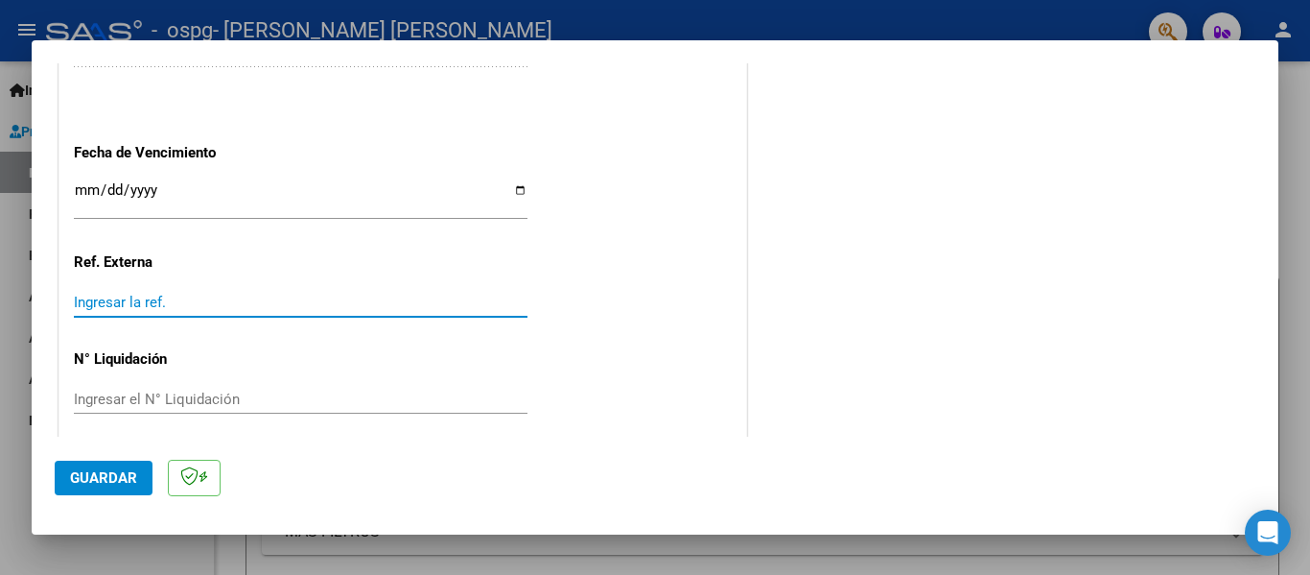
click at [140, 301] on input "Ingresar la ref." at bounding box center [301, 302] width 454 height 17
click at [106, 477] on span "Guardar" at bounding box center [103, 477] width 67 height 17
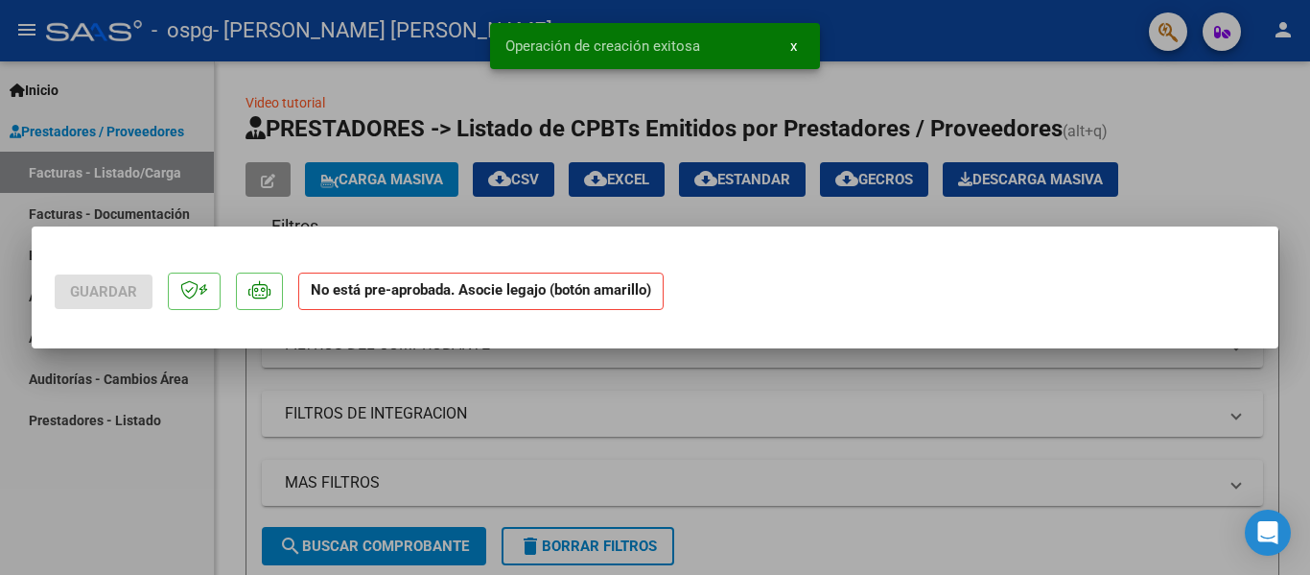
scroll to position [0, 0]
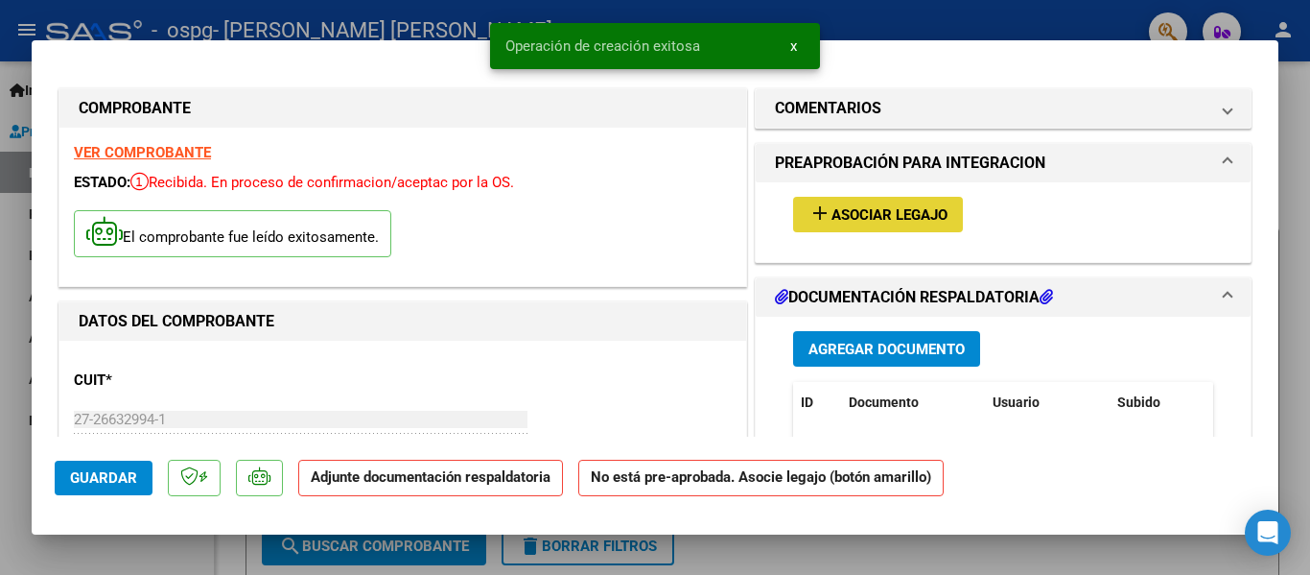
click at [876, 205] on span "add Asociar Legajo" at bounding box center [878, 213] width 139 height 17
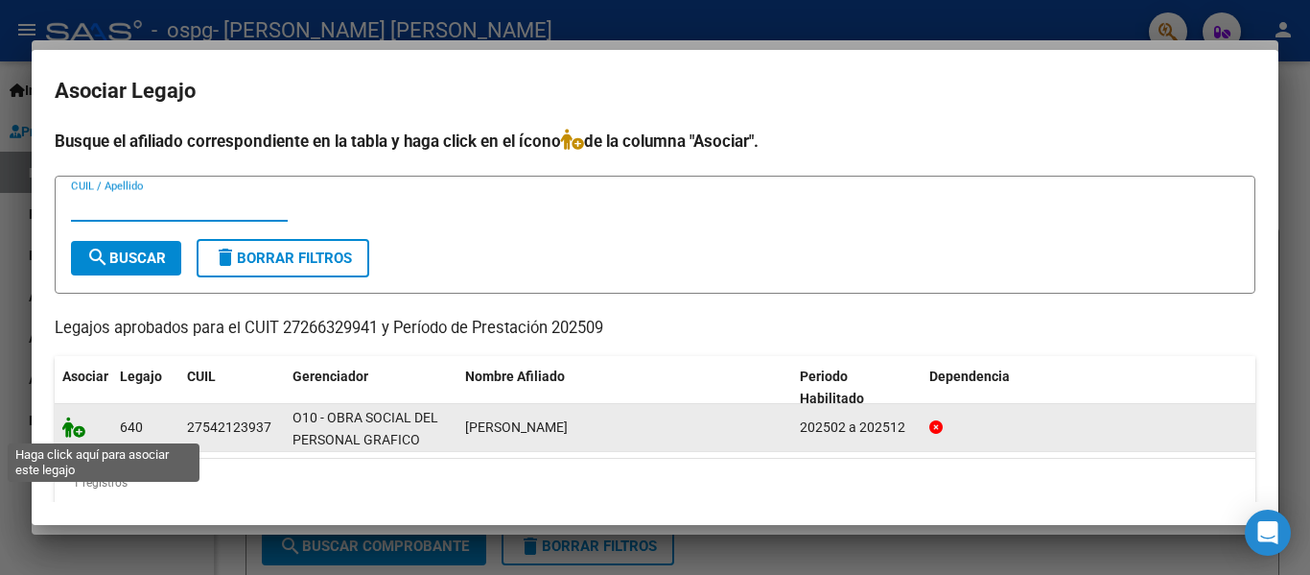
click at [73, 436] on icon at bounding box center [73, 426] width 23 height 21
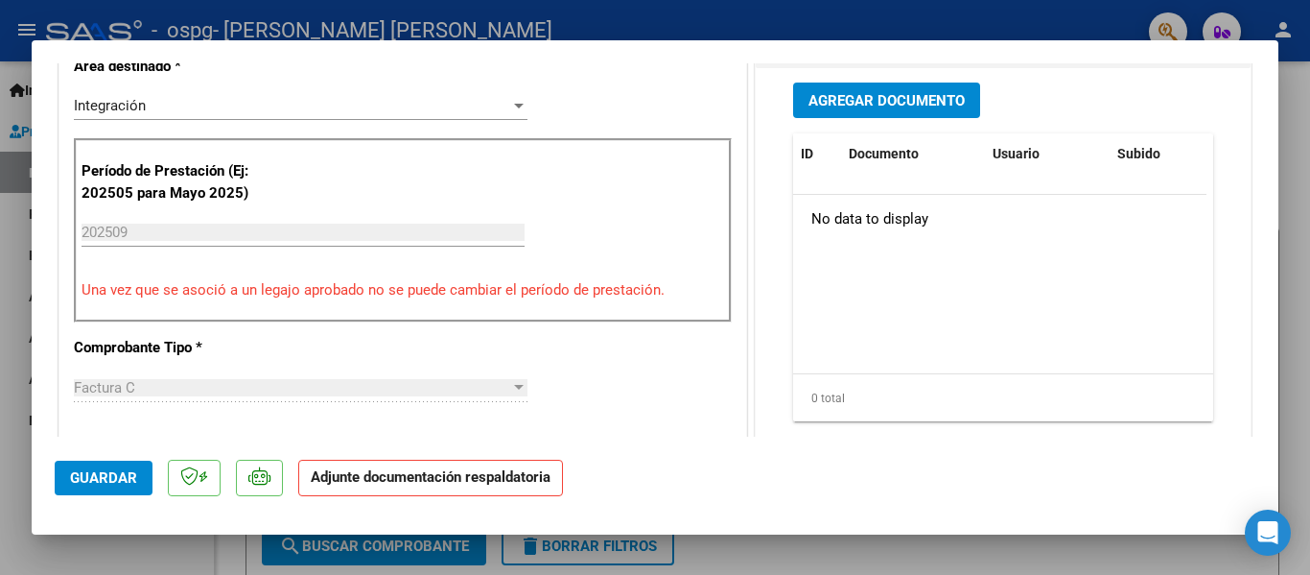
scroll to position [443, 0]
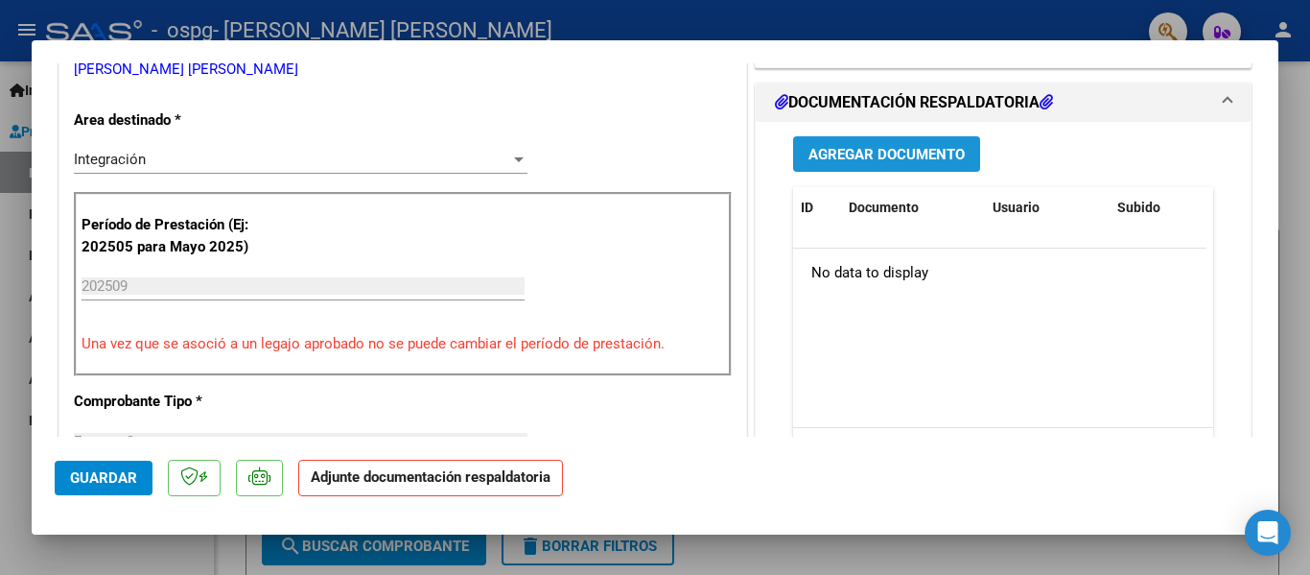
click at [892, 153] on span "Agregar Documento" at bounding box center [887, 154] width 156 height 17
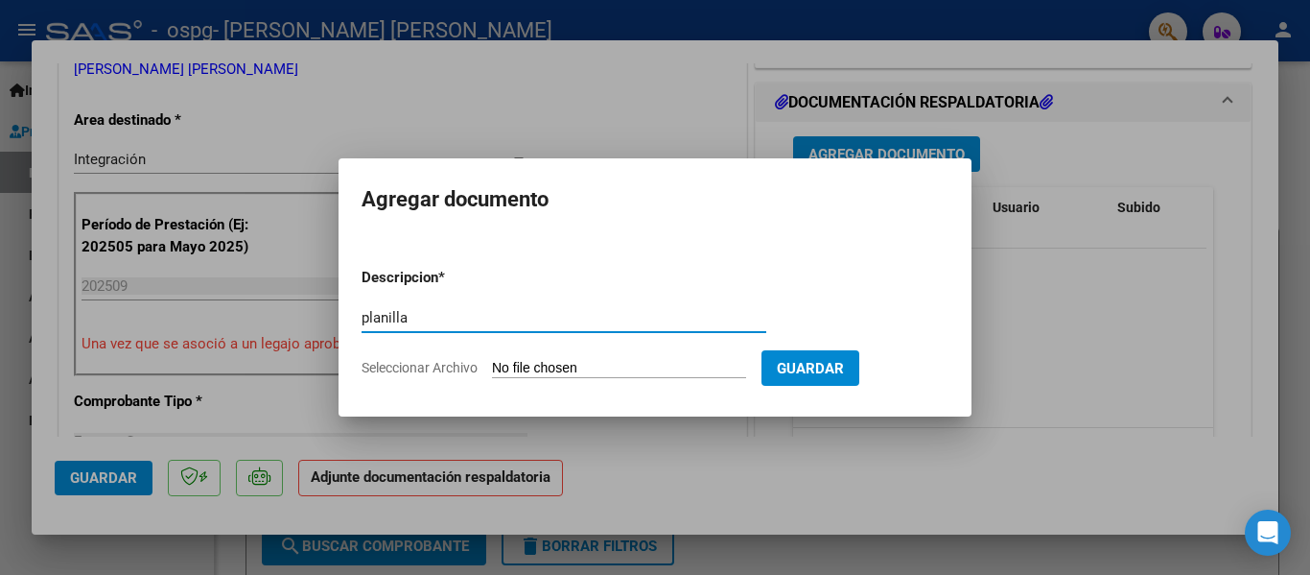
type input "planilla"
click at [433, 374] on span "Seleccionar Archivo" at bounding box center [420, 367] width 116 height 15
click at [492, 374] on input "Seleccionar Archivo" at bounding box center [619, 369] width 254 height 18
type input "C:\fakepath\Cristal Septiembre .pdf"
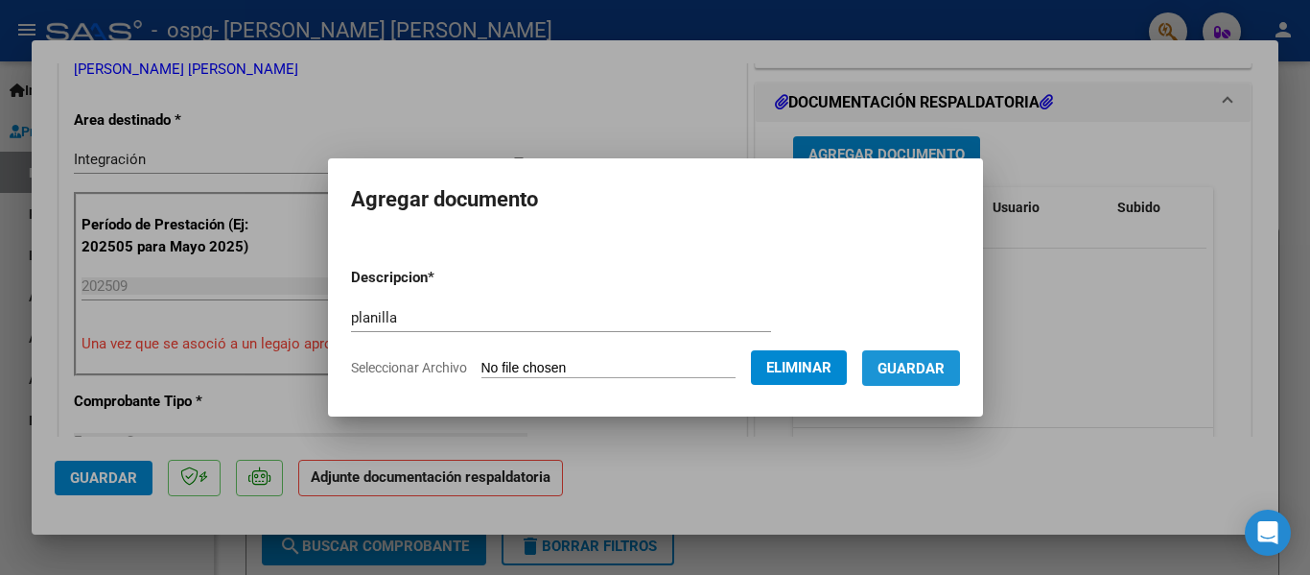
click at [942, 365] on span "Guardar" at bounding box center [911, 368] width 67 height 17
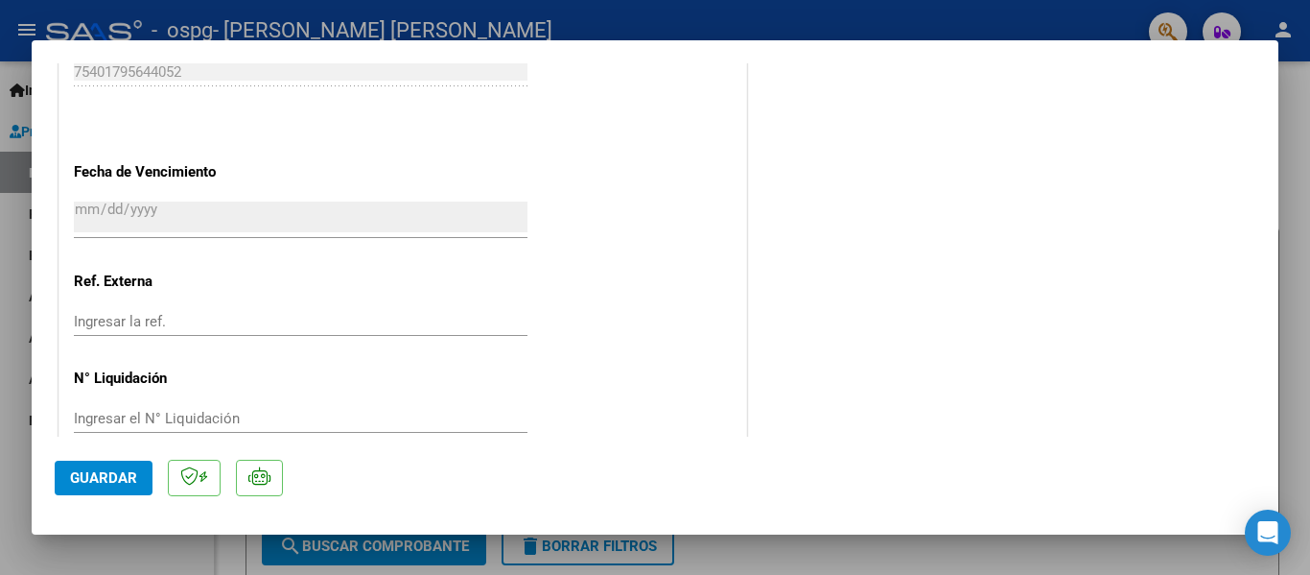
scroll to position [1344, 0]
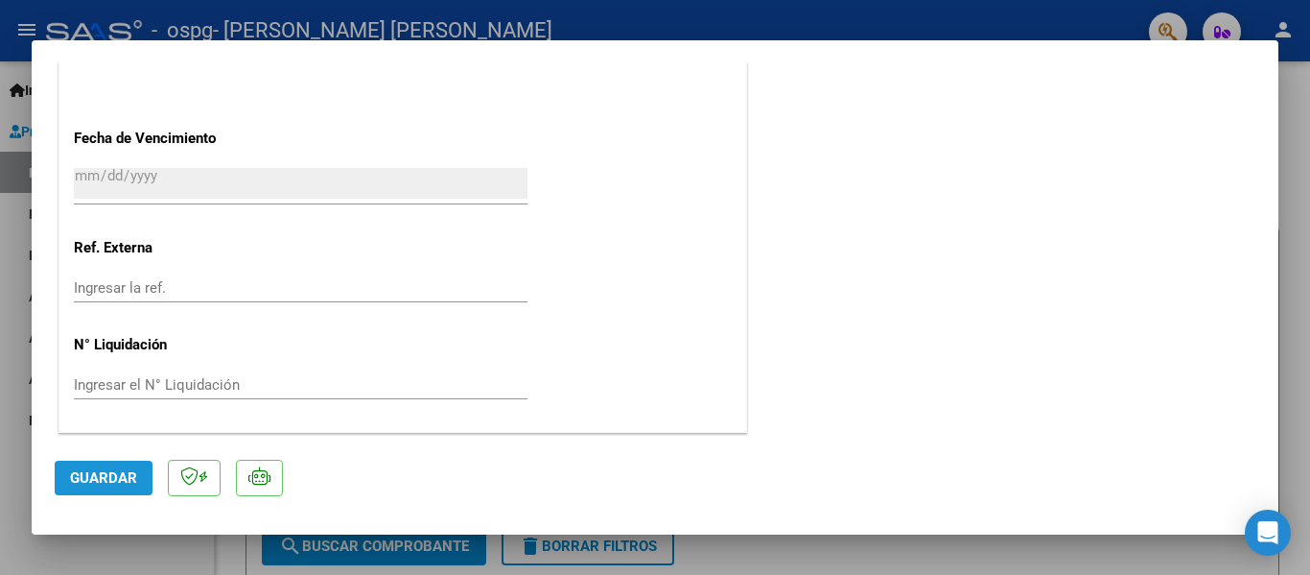
click at [99, 480] on span "Guardar" at bounding box center [103, 477] width 67 height 17
click at [1024, 18] on div at bounding box center [655, 287] width 1310 height 575
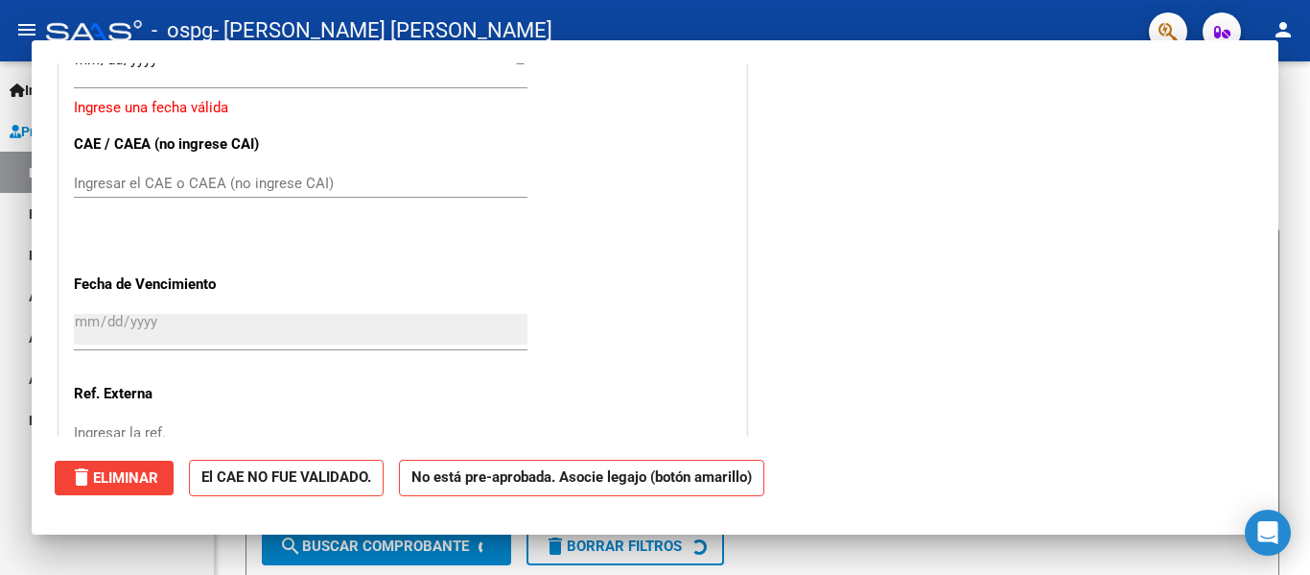
scroll to position [0, 0]
